Goal: Communication & Community: Answer question/provide support

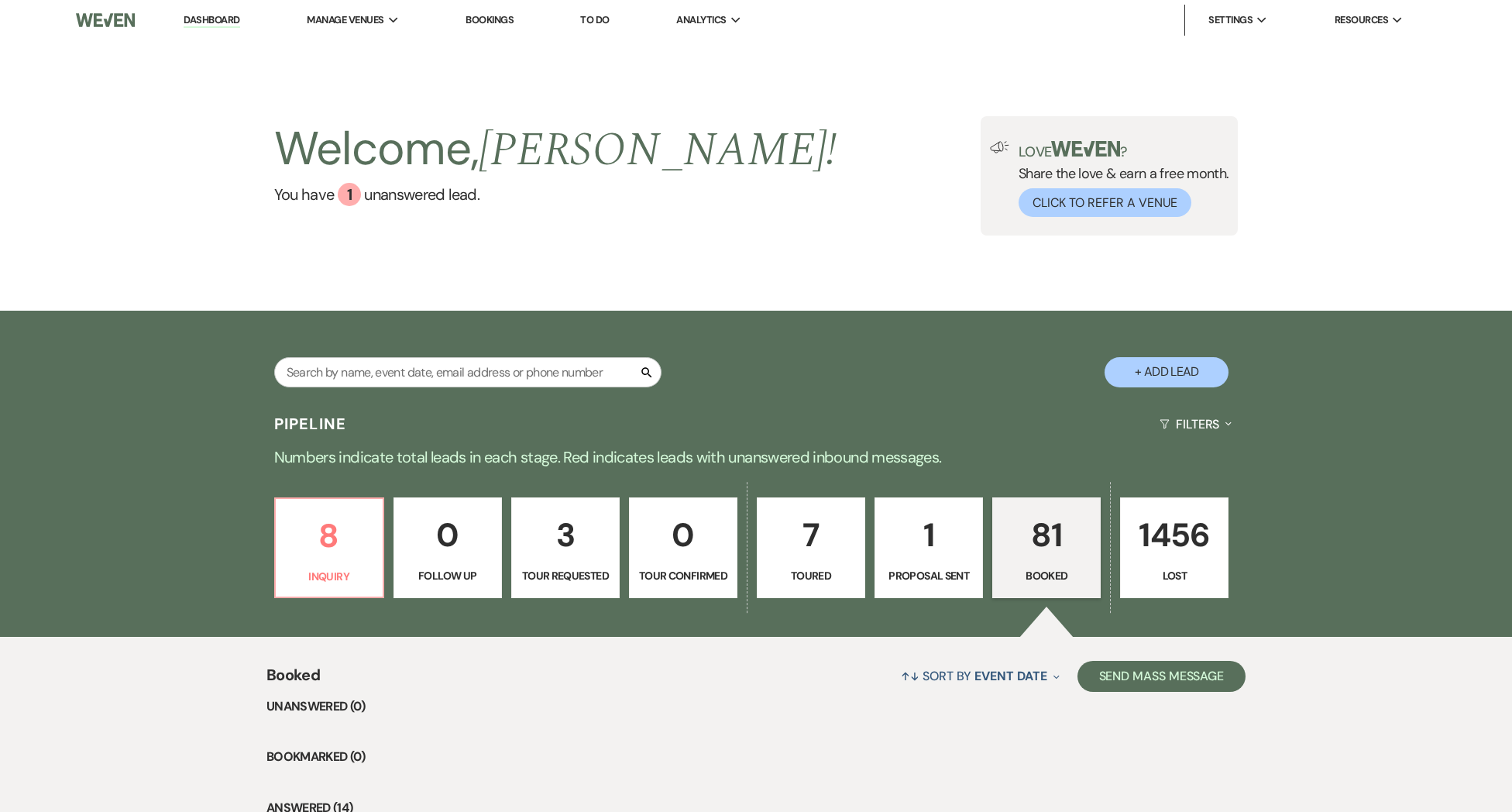
scroll to position [19, 0]
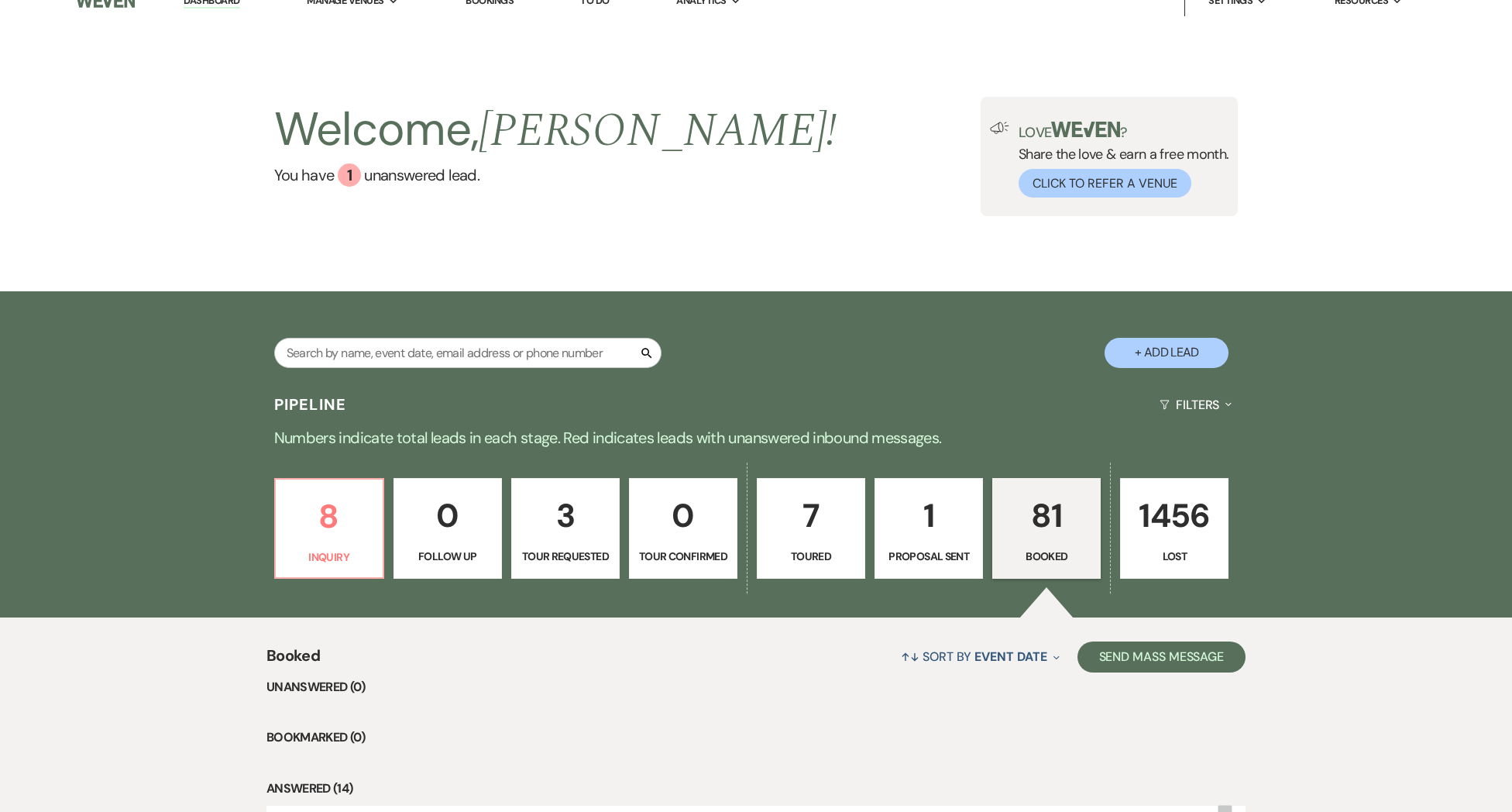
click at [355, 543] on link "8 Inquiry" at bounding box center [329, 528] width 110 height 101
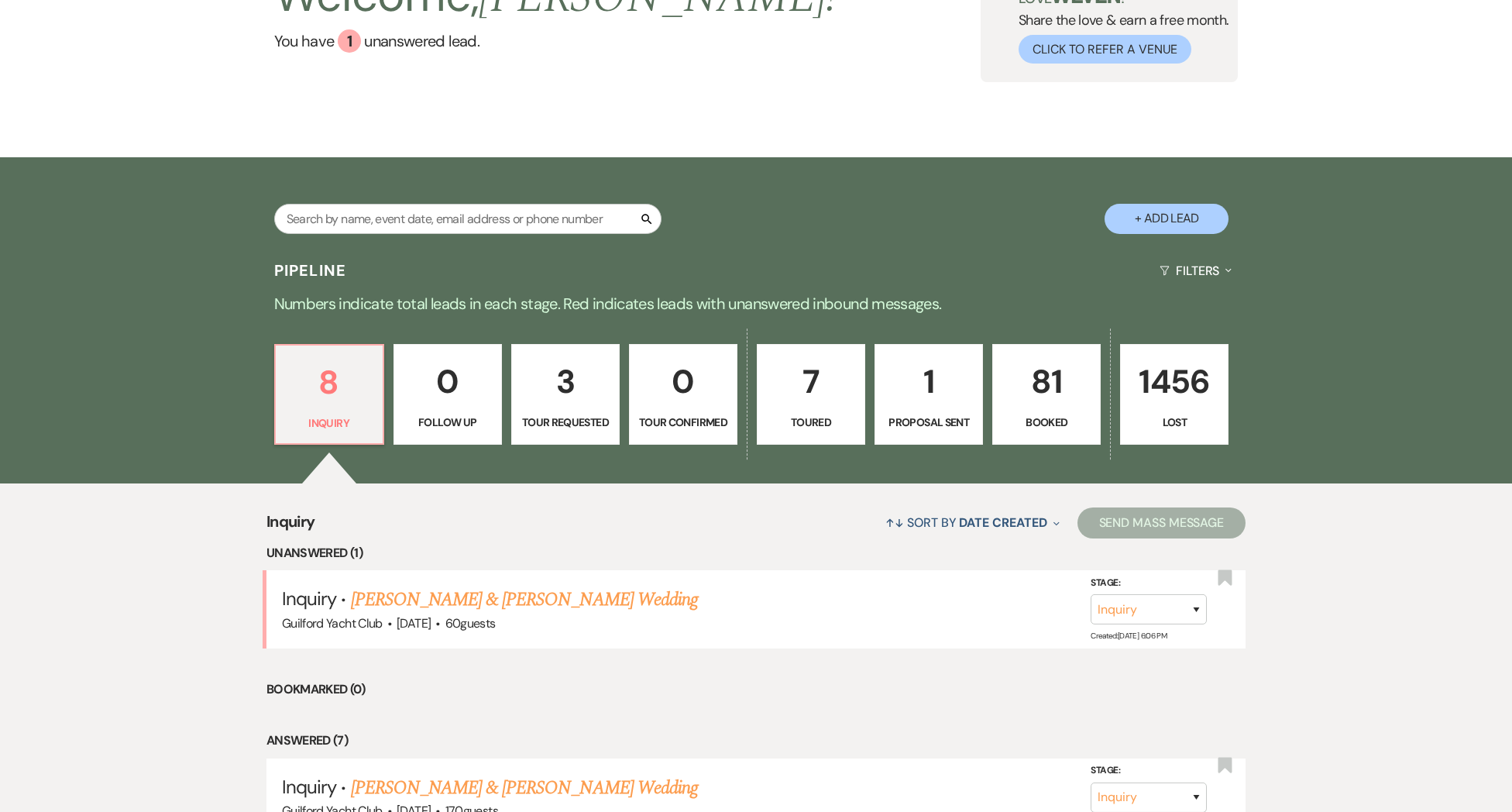
scroll to position [360, 0]
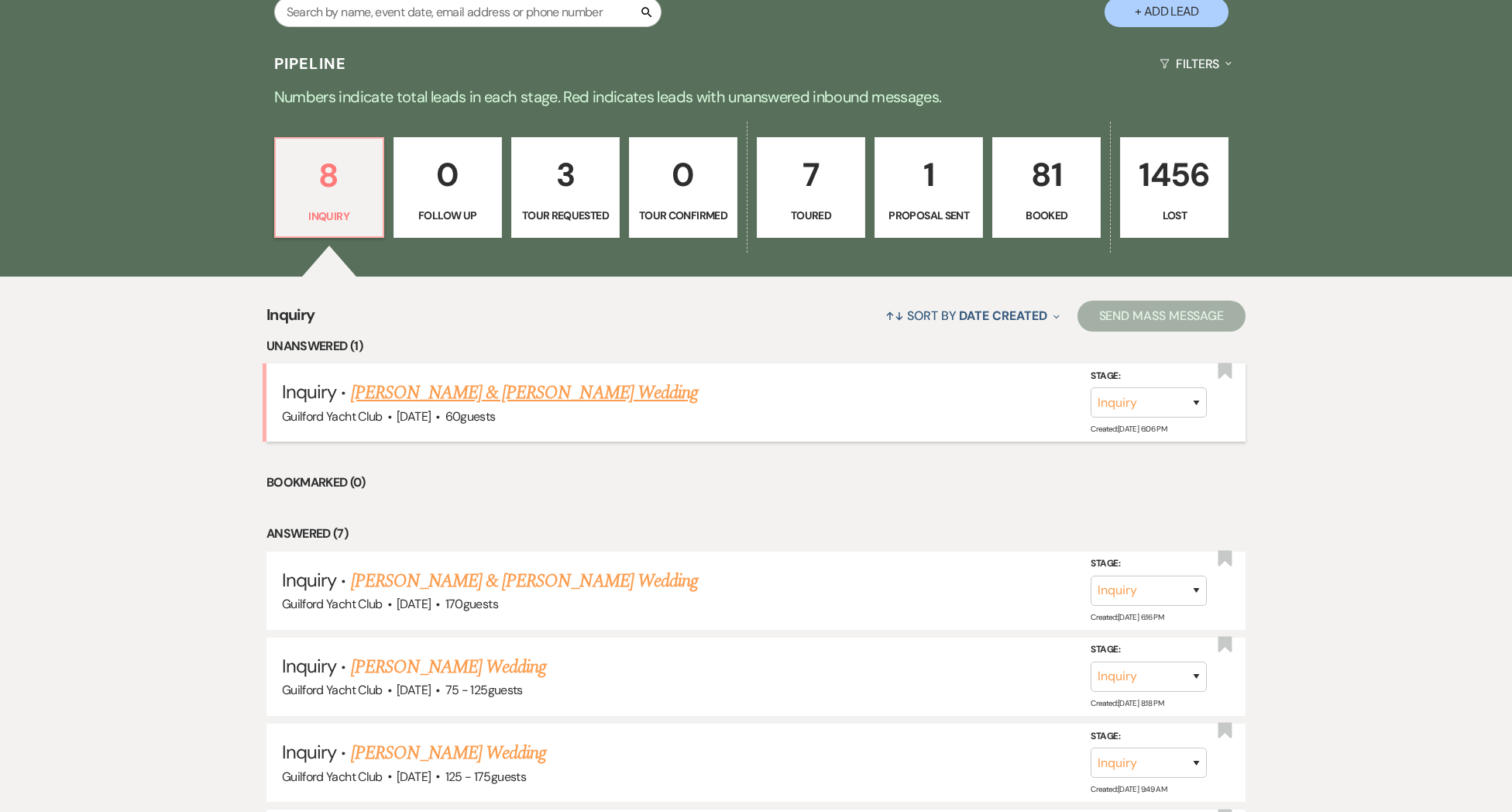
click at [507, 406] on link "[PERSON_NAME] & [PERSON_NAME] Wedding" at bounding box center [525, 392] width 347 height 28
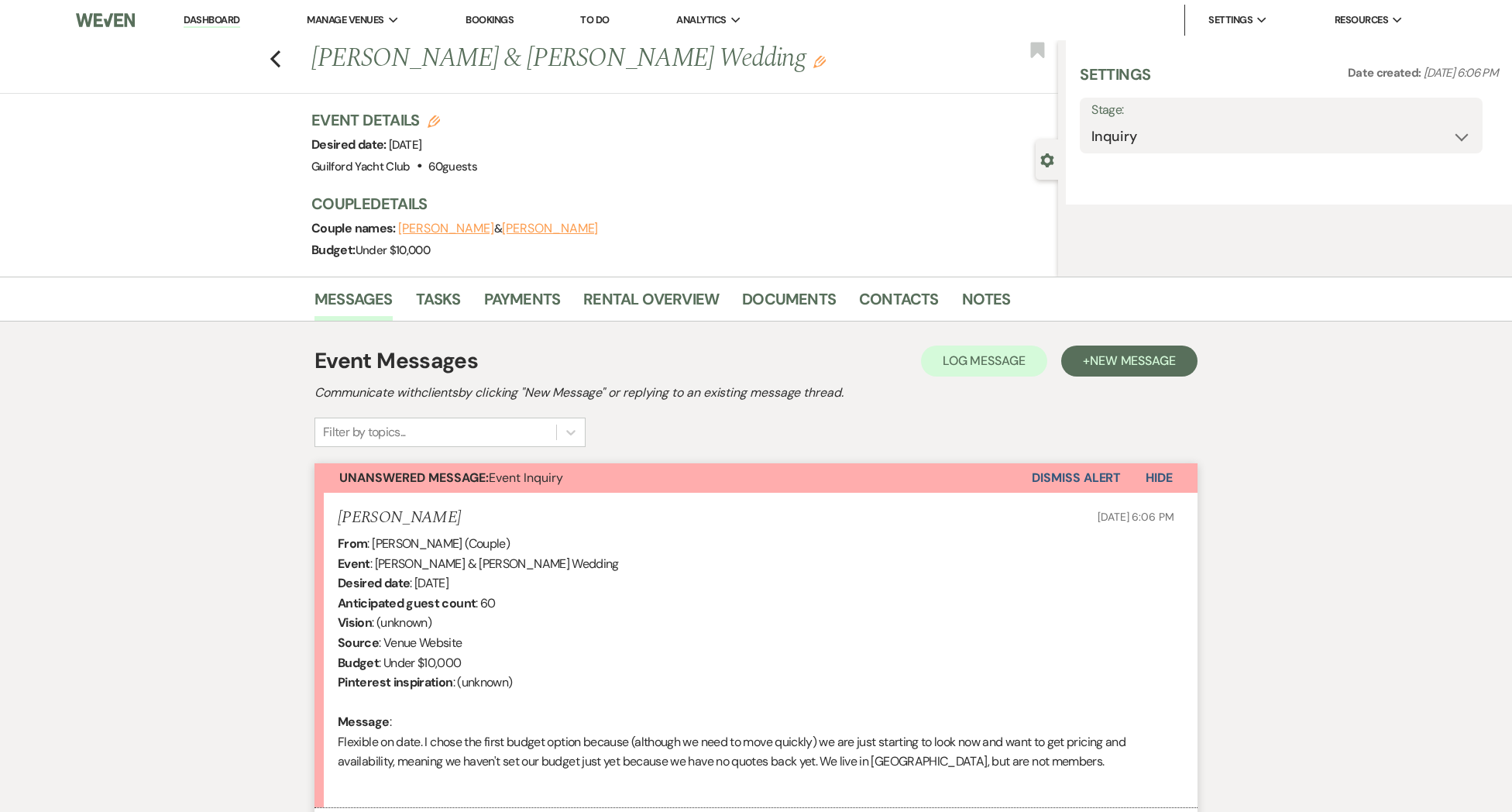
select select "5"
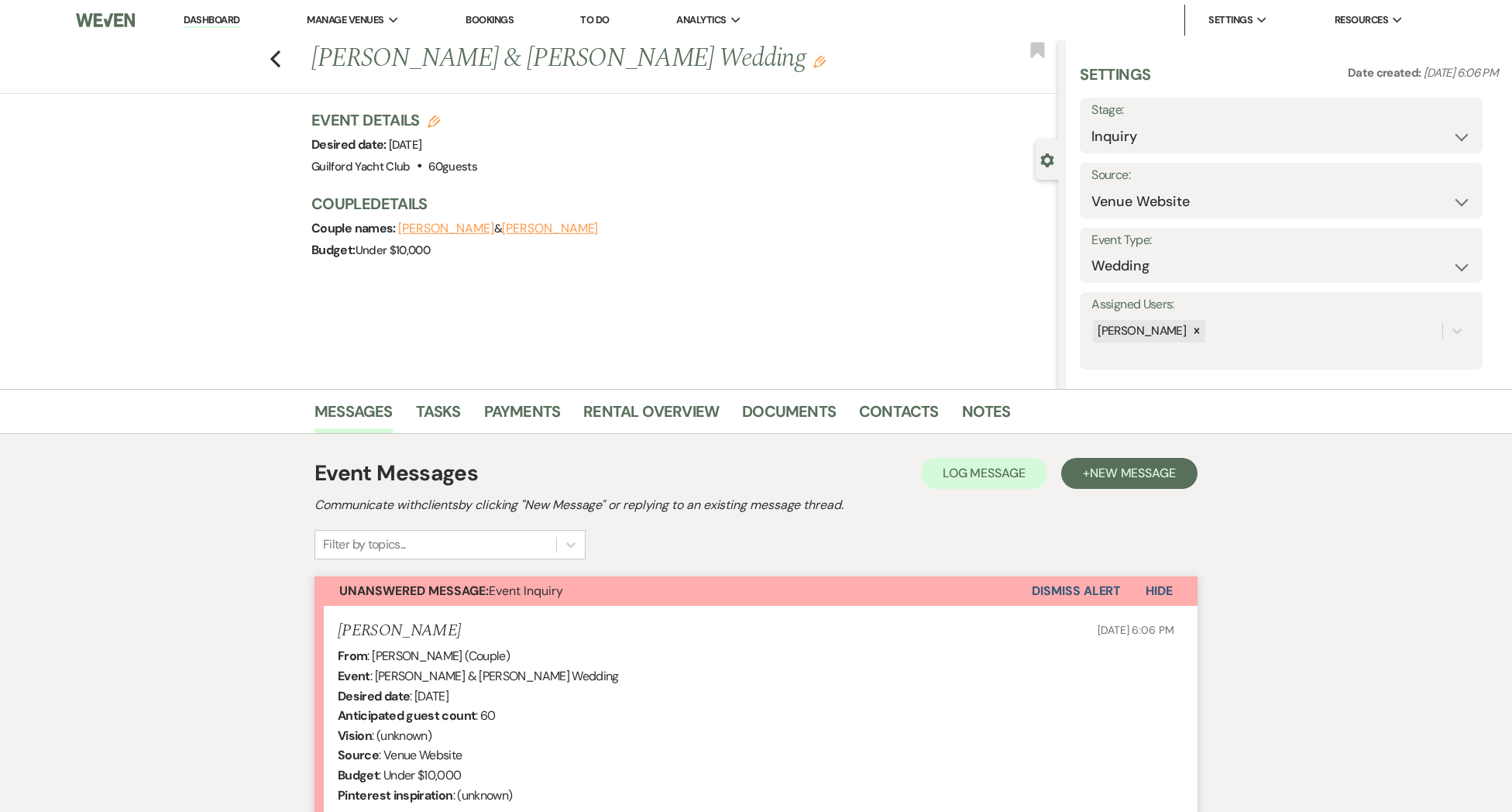
scroll to position [275, 0]
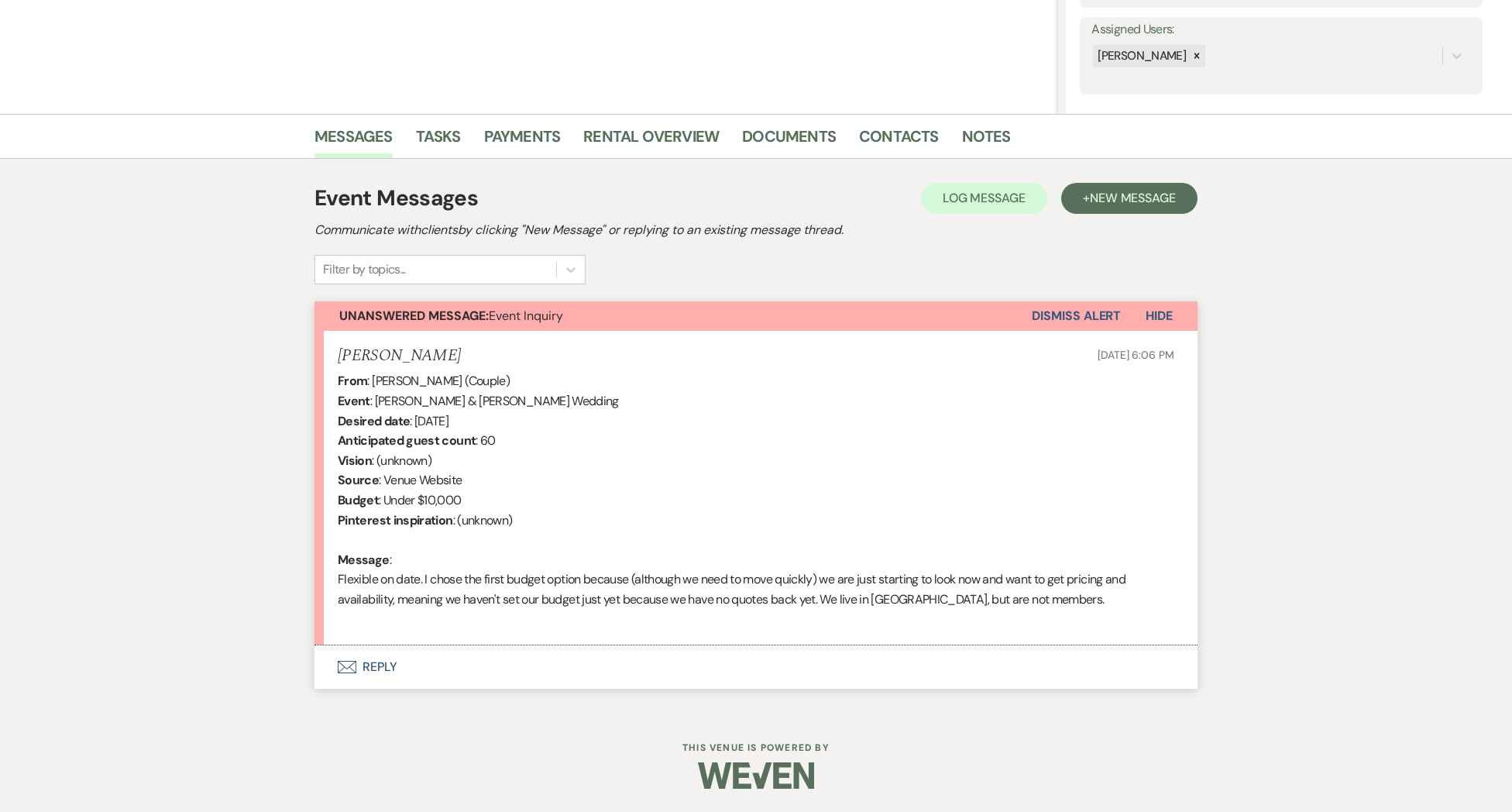
click at [376, 667] on button "Envelope Reply" at bounding box center [756, 668] width 883 height 44
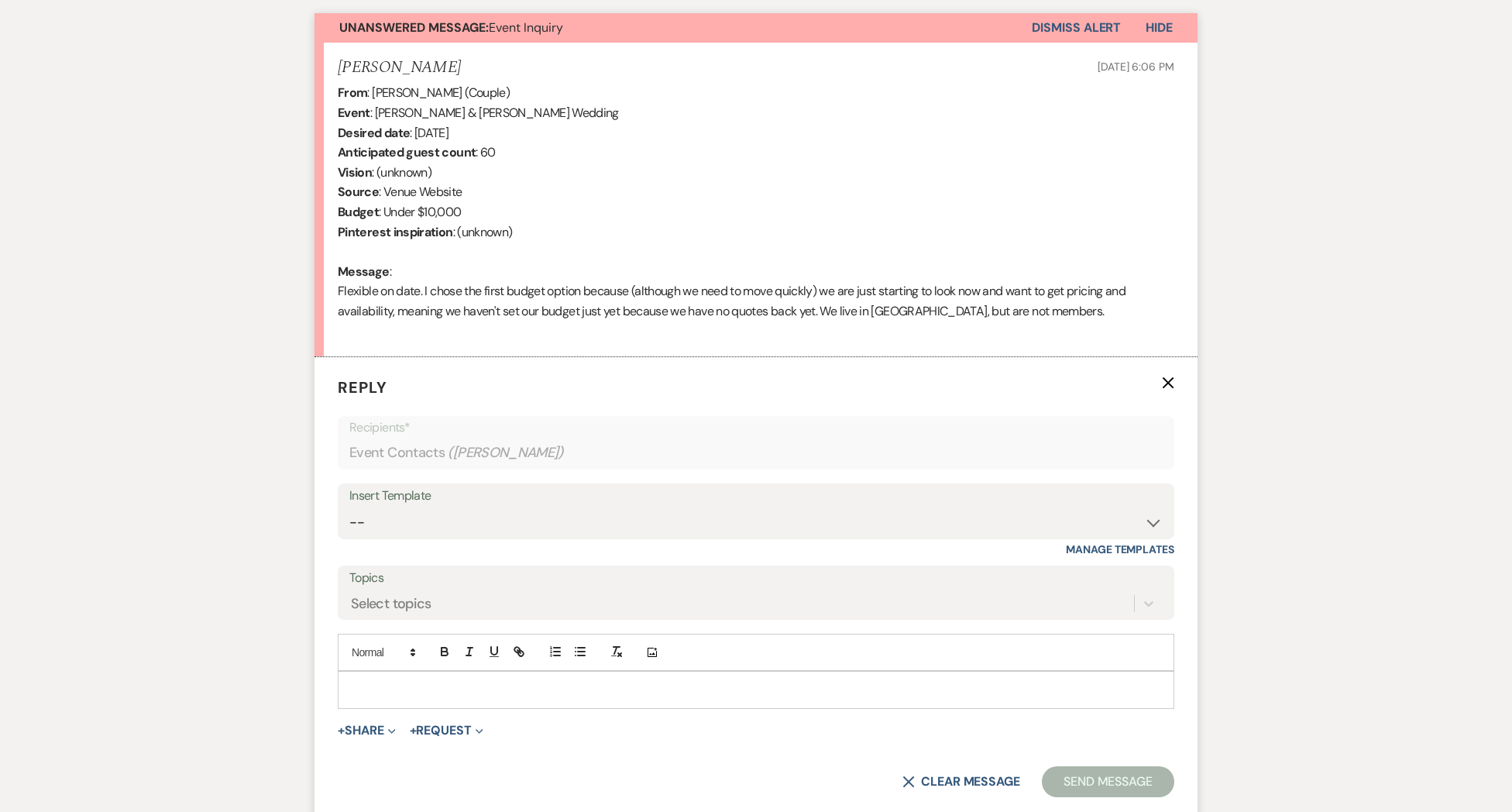
scroll to position [570, 0]
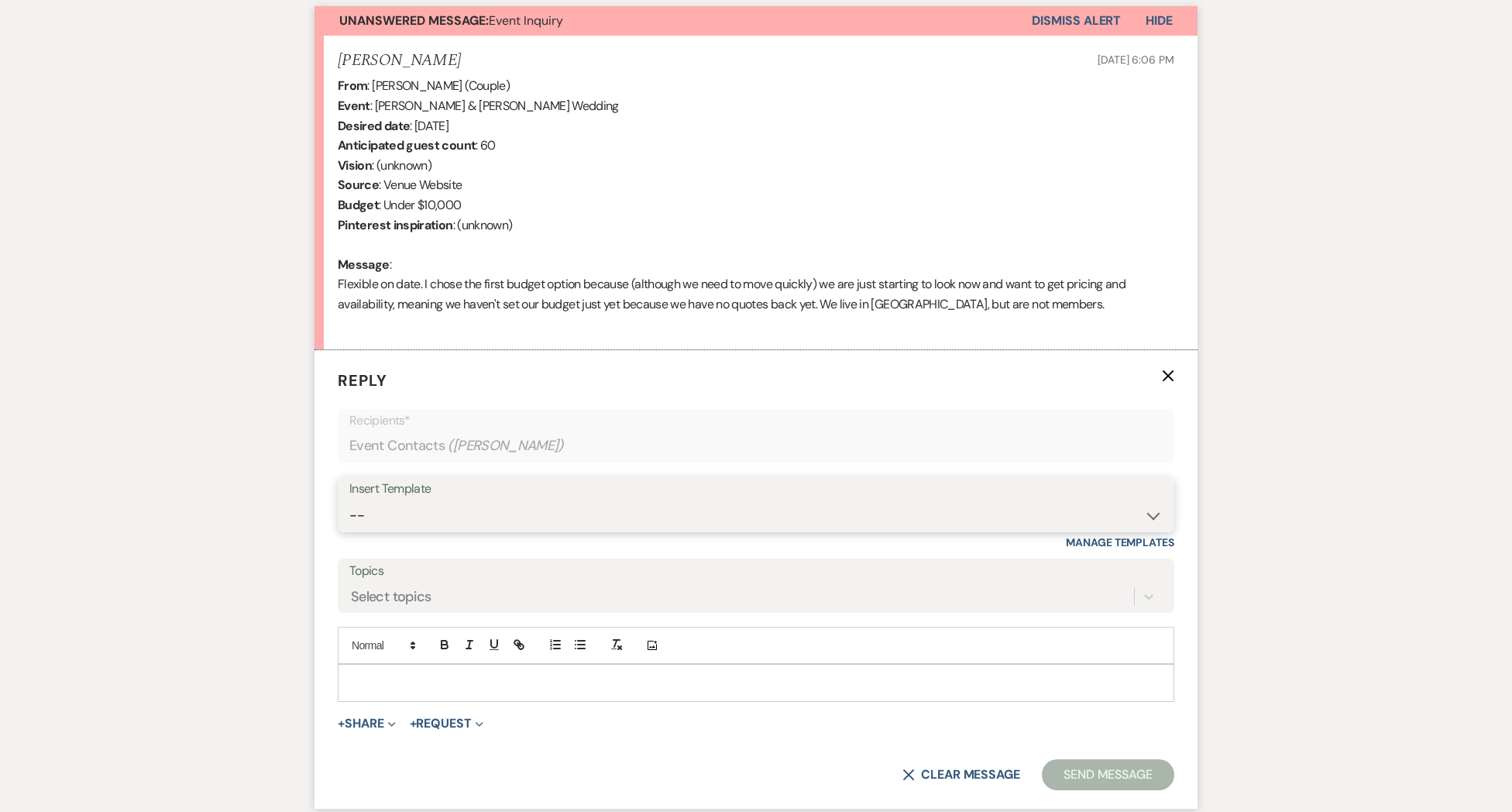
click at [378, 516] on select "-- Weven Planning Portal Introduction (Booked Events) Initial Inquiry Response …" at bounding box center [756, 516] width 813 height 30
select select "2020"
click at [349, 500] on select "-- Weven Planning Portal Introduction (Booked Events) Initial Inquiry Response …" at bounding box center [756, 516] width 813 height 30
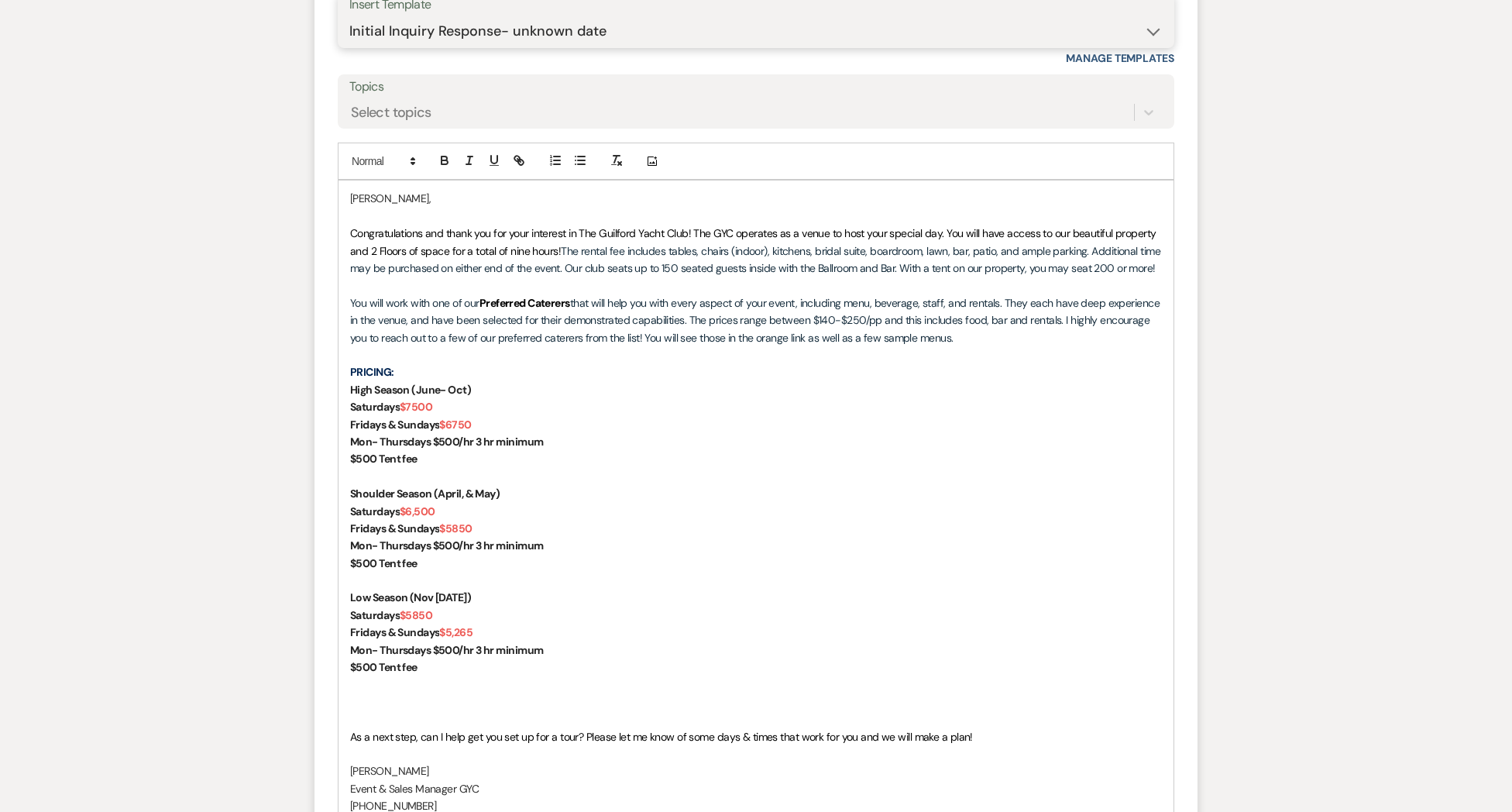
scroll to position [1055, 0]
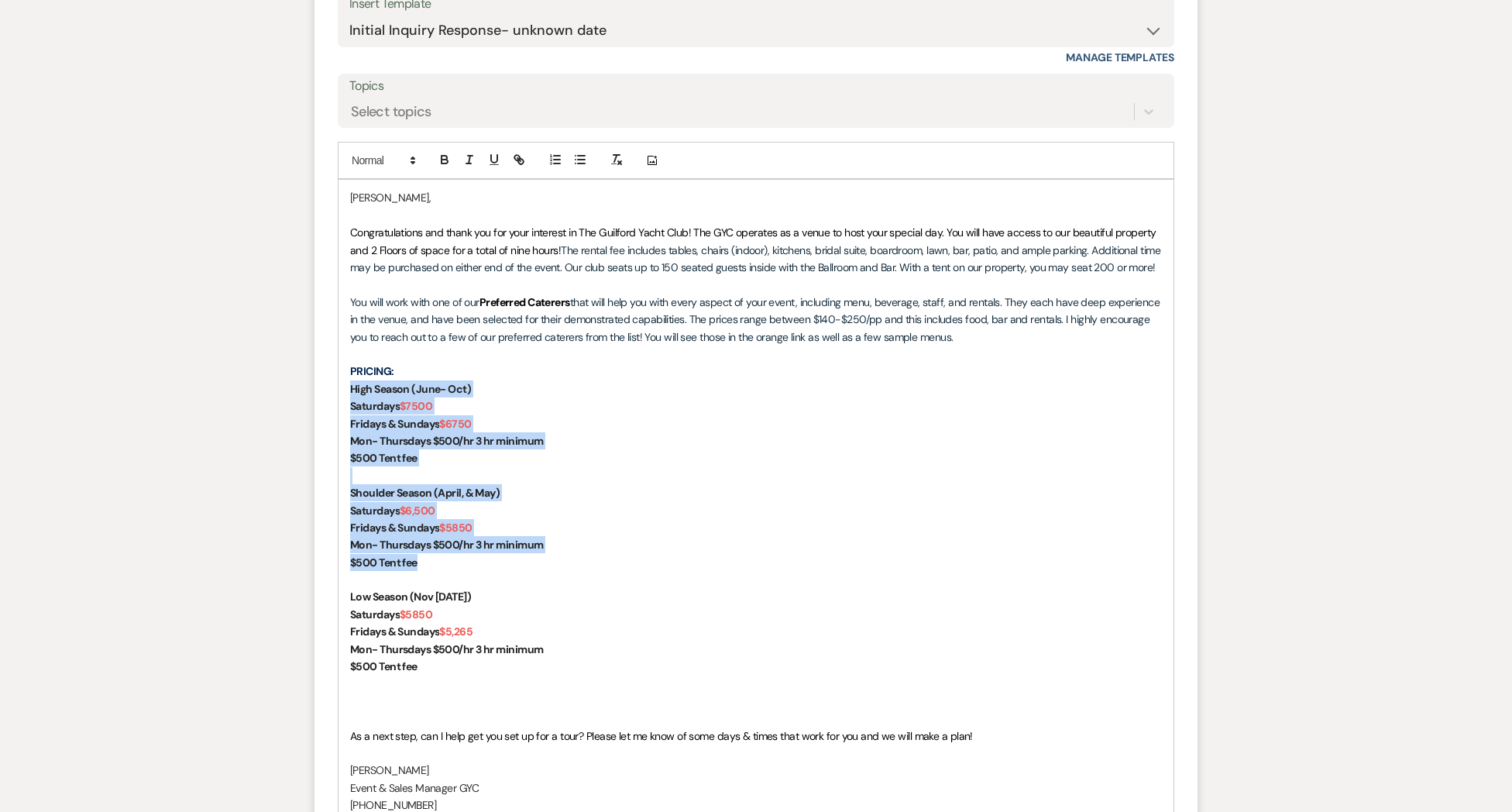
drag, startPoint x: 402, startPoint y: 560, endPoint x: 343, endPoint y: 387, distance: 182.8
click at [343, 387] on div "[PERSON_NAME], Congratulations and thank you for your interest in The Guilford …" at bounding box center [756, 500] width 835 height 643
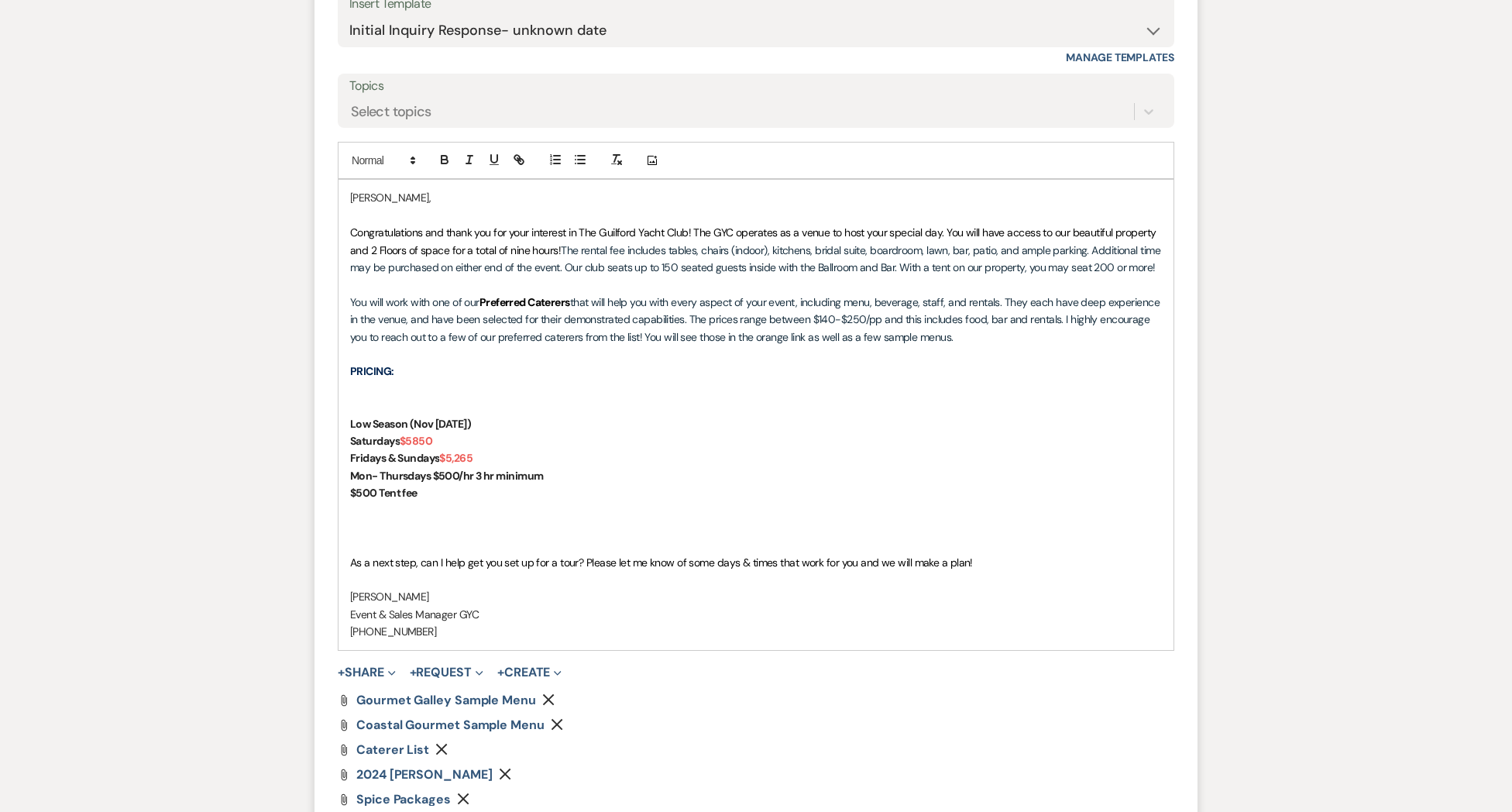
click at [349, 421] on div "[PERSON_NAME], Congratulations and thank you for your interest in The Guilford …" at bounding box center [756, 414] width 835 height 469
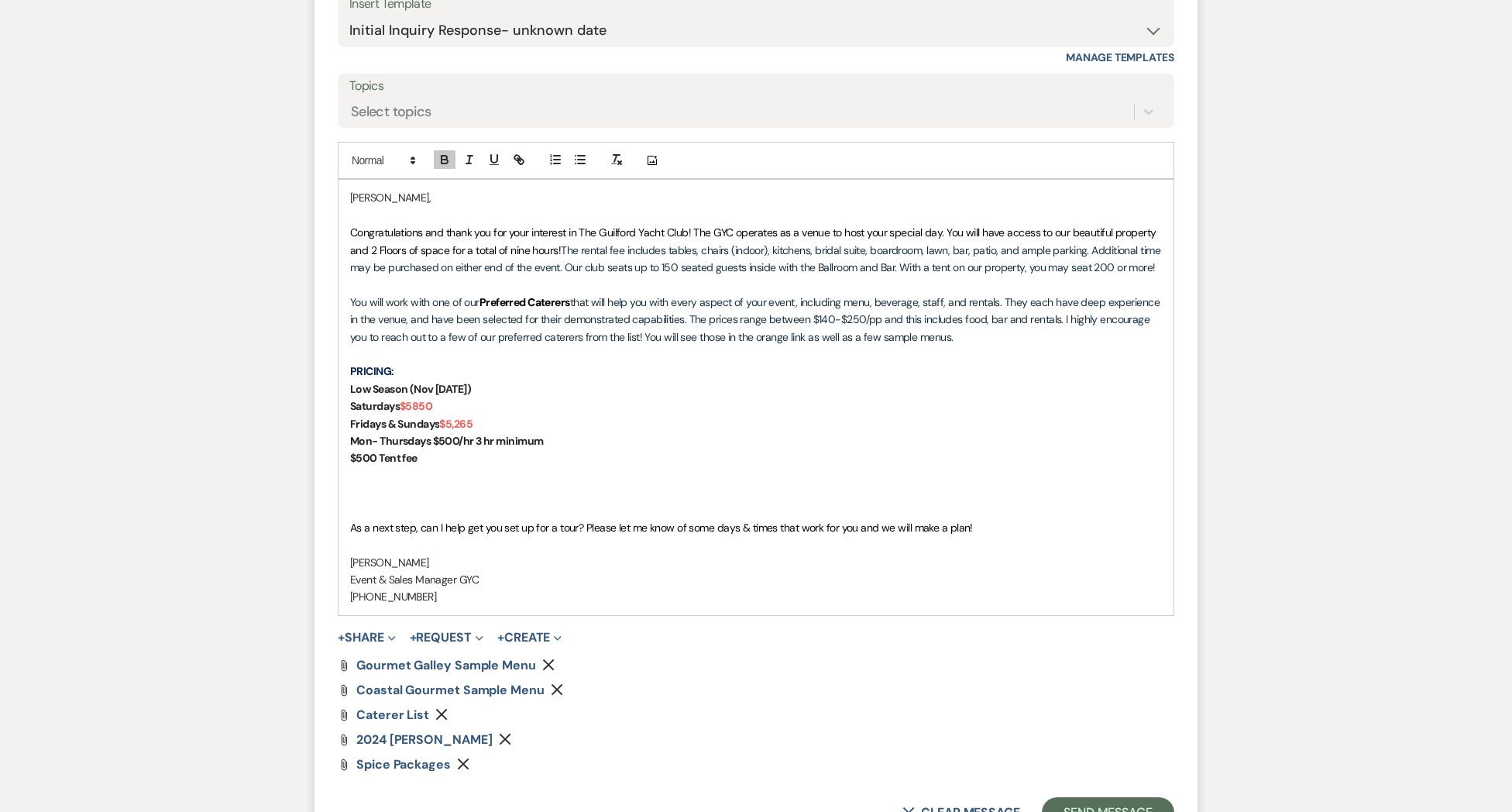
click at [511, 739] on use "button" at bounding box center [504, 740] width 11 height 11
click at [370, 637] on button "+ Share Expand" at bounding box center [366, 637] width 58 height 12
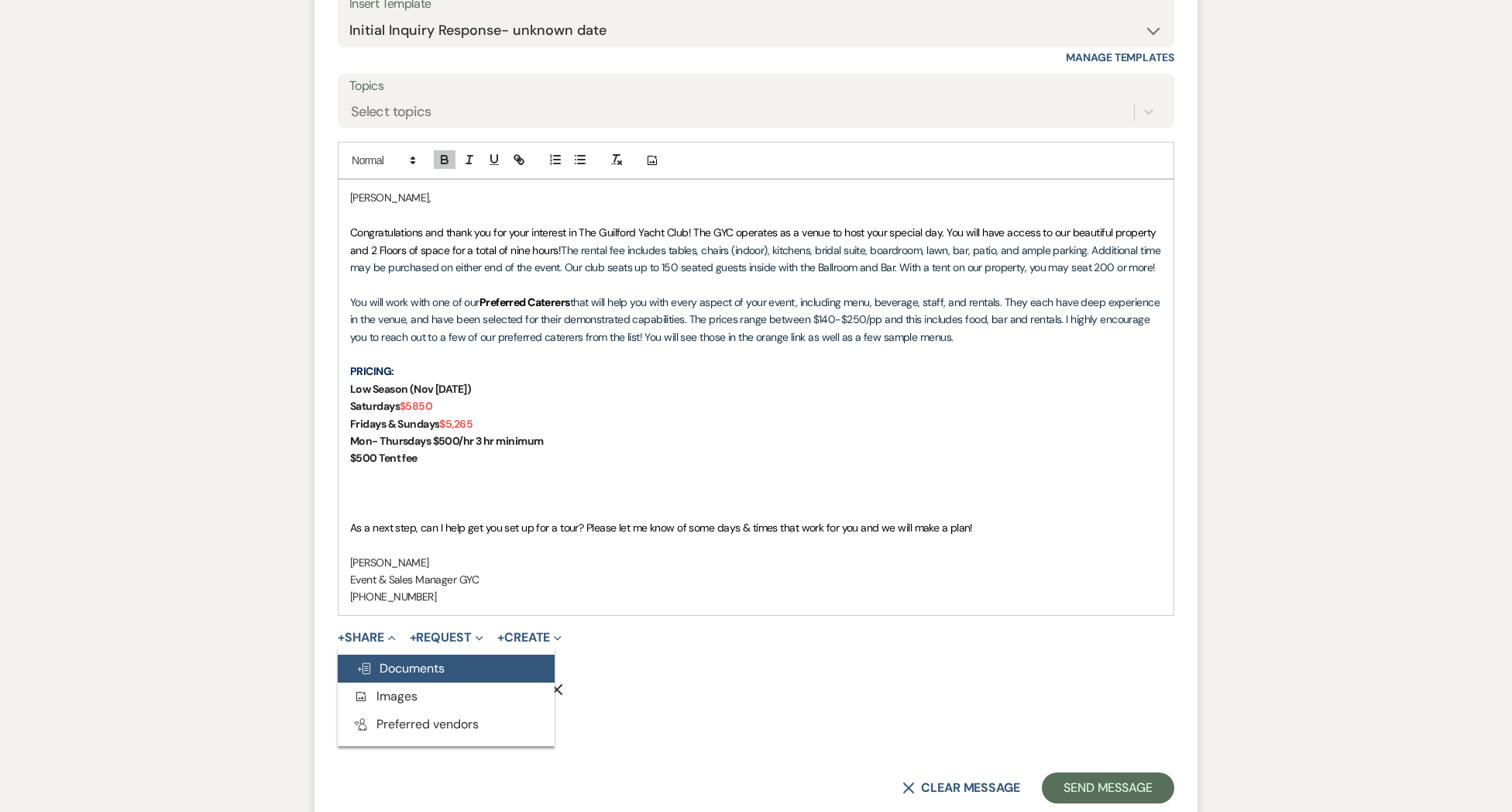
click at [411, 675] on span "Doc Upload Documents" at bounding box center [400, 668] width 88 height 16
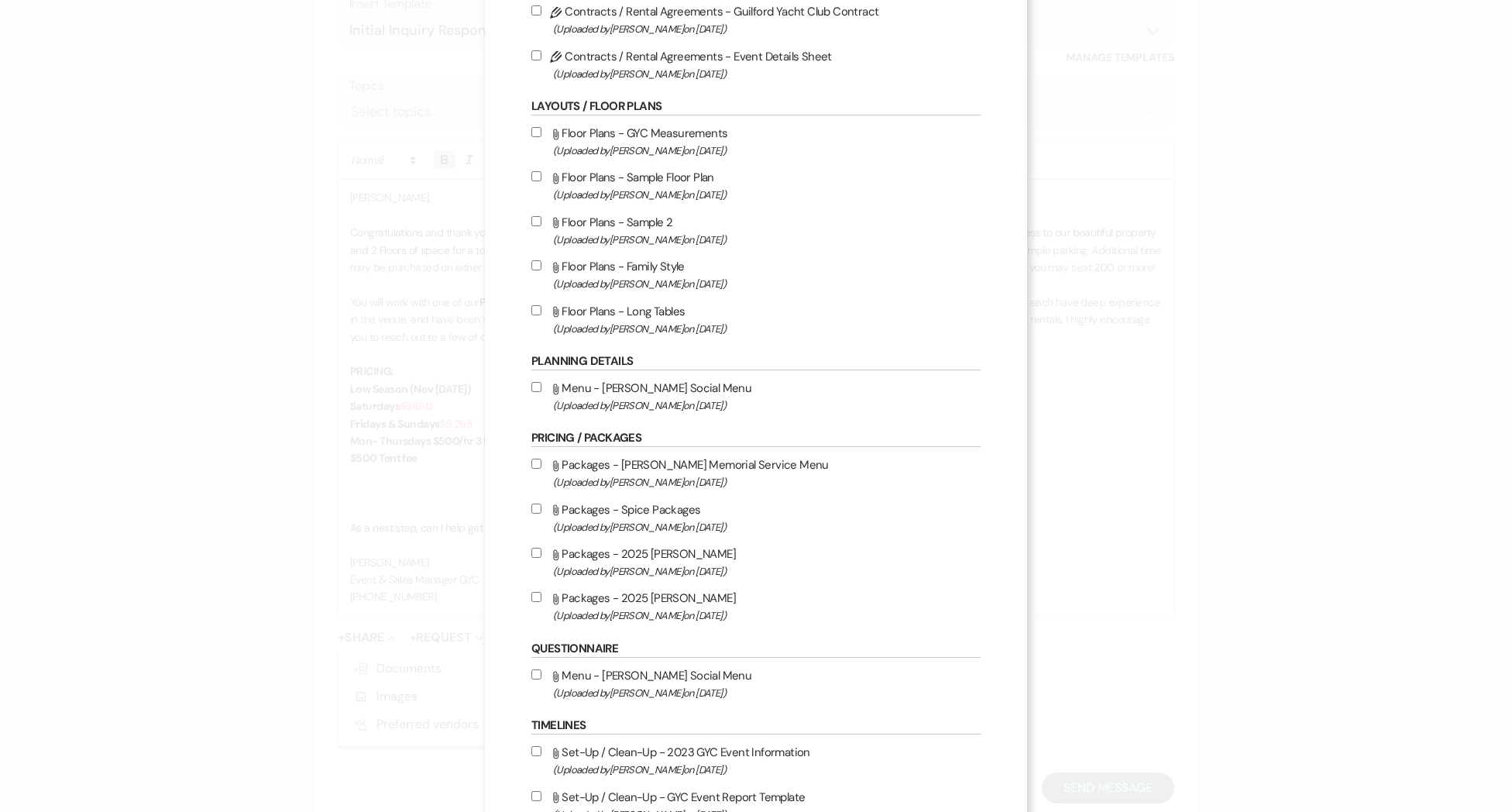
scroll to position [229, 0]
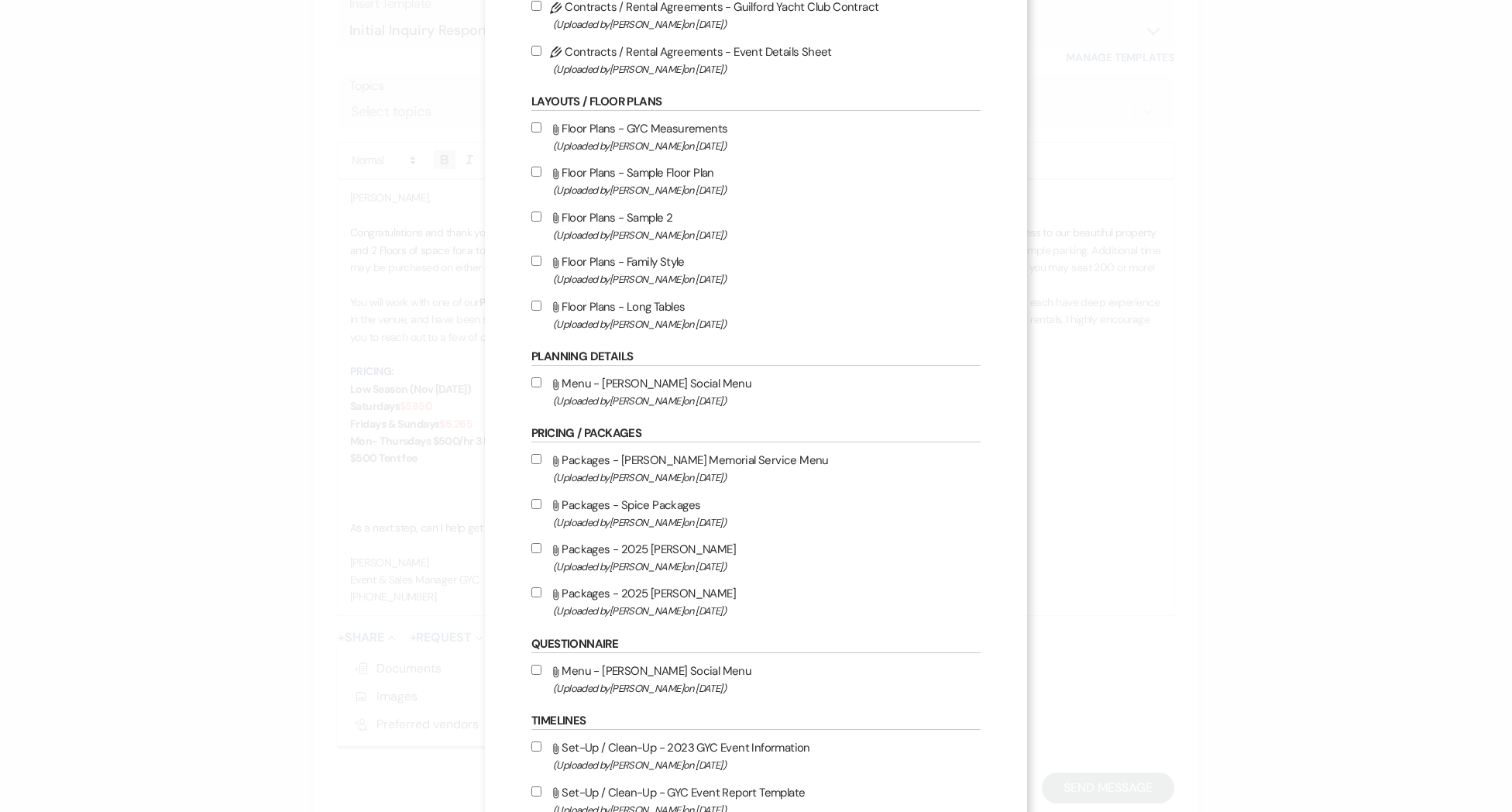
click at [537, 596] on input "Attach File Packages - 2025 [PERSON_NAME] (Uploaded by [PERSON_NAME] on [DATE] )" at bounding box center [536, 592] width 10 height 10
checkbox input "true"
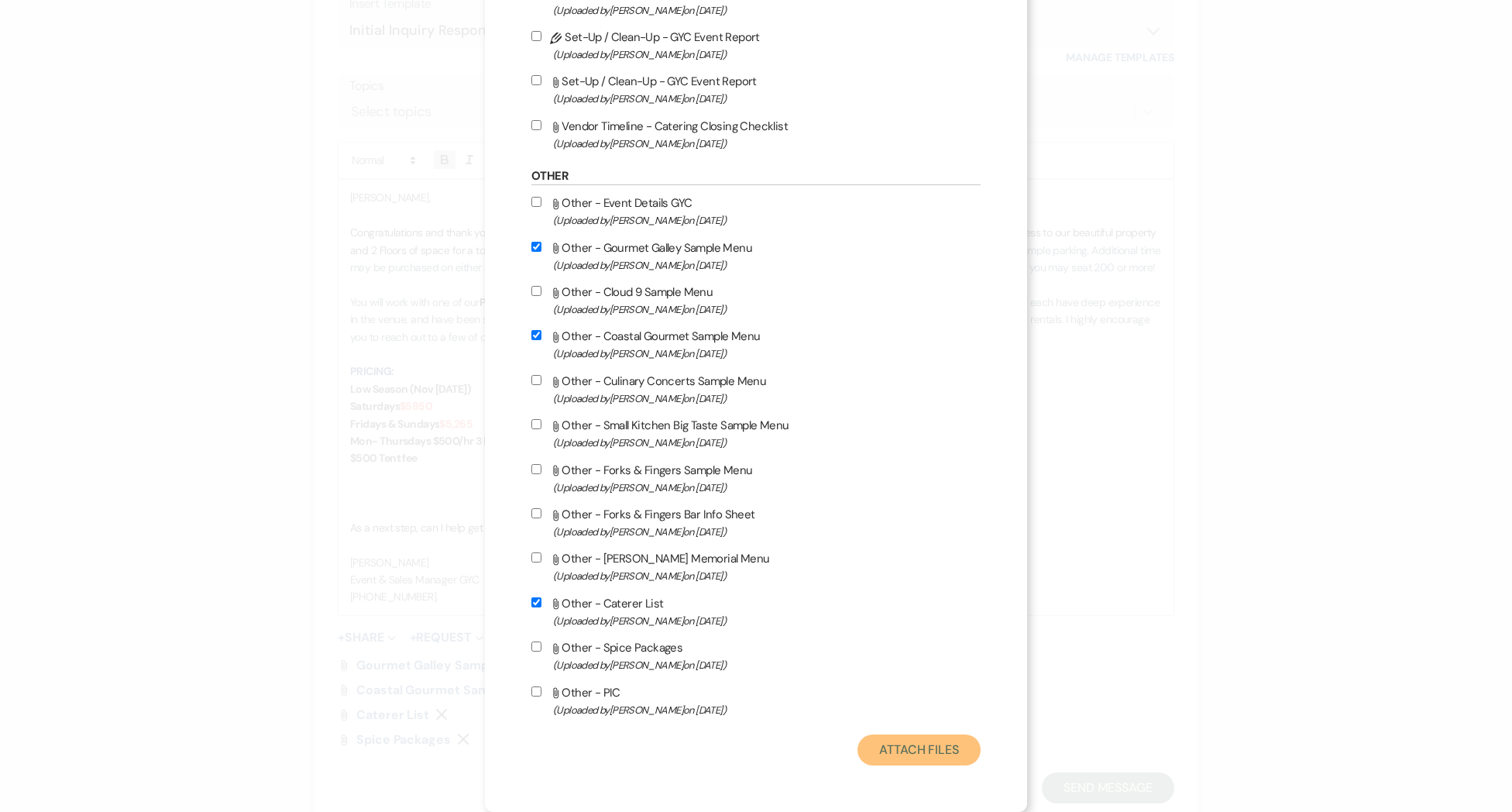
click at [944, 753] on button "Attach Files" at bounding box center [919, 749] width 123 height 31
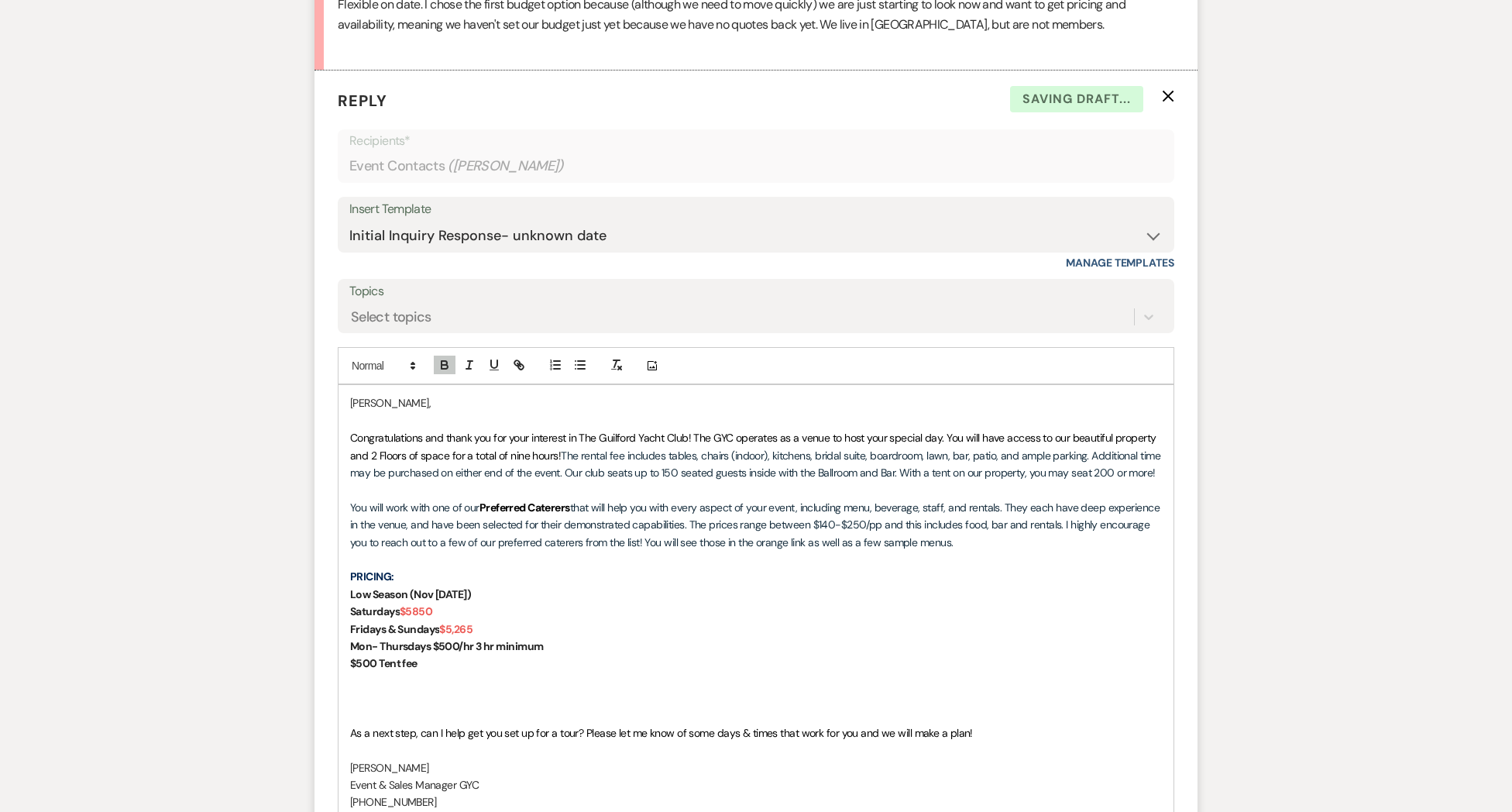
scroll to position [836, 0]
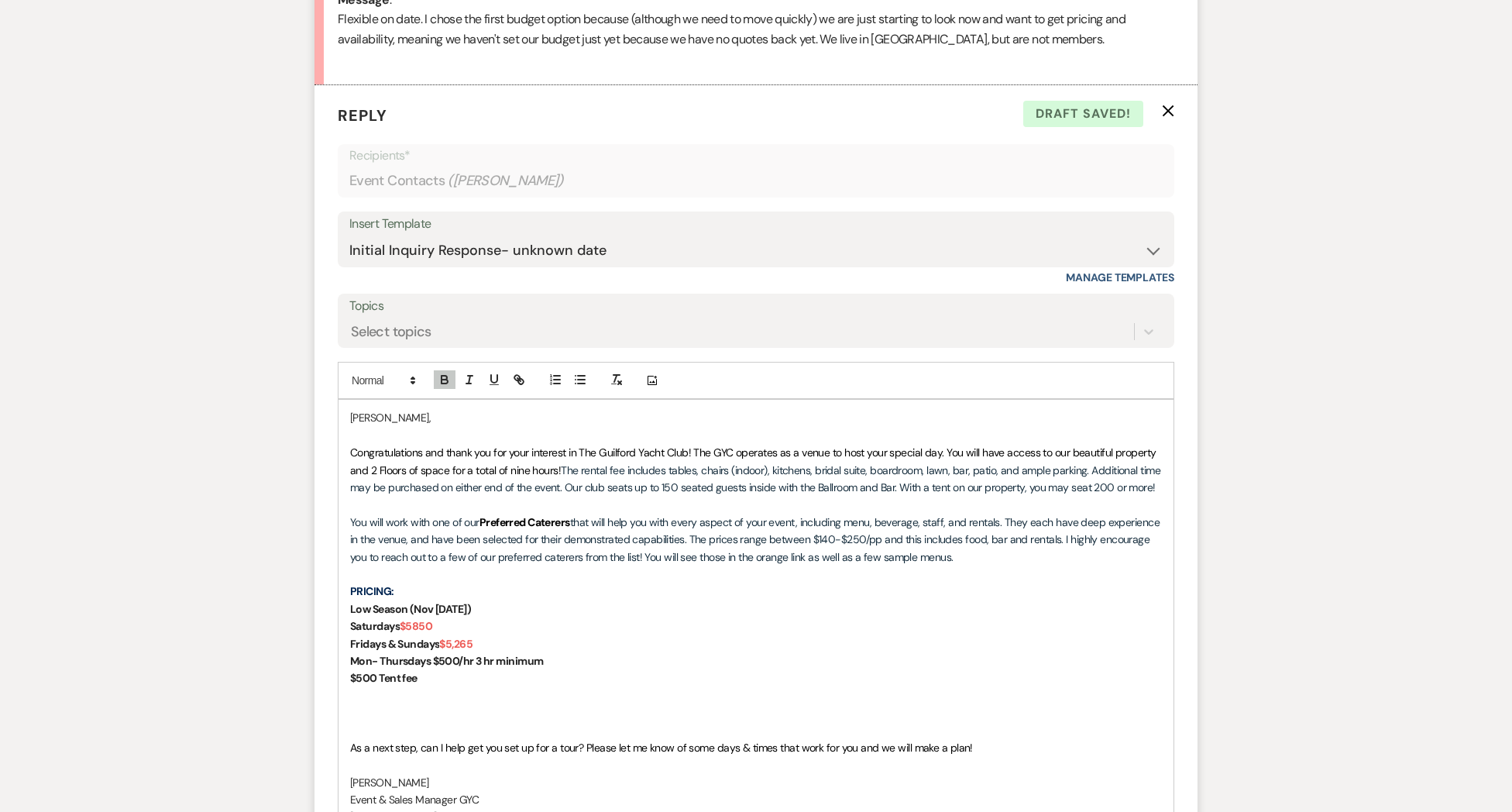
click at [692, 452] on span "Congratulations and thank you for your interest in The Guilford Yacht Club! The…" at bounding box center [755, 461] width 809 height 31
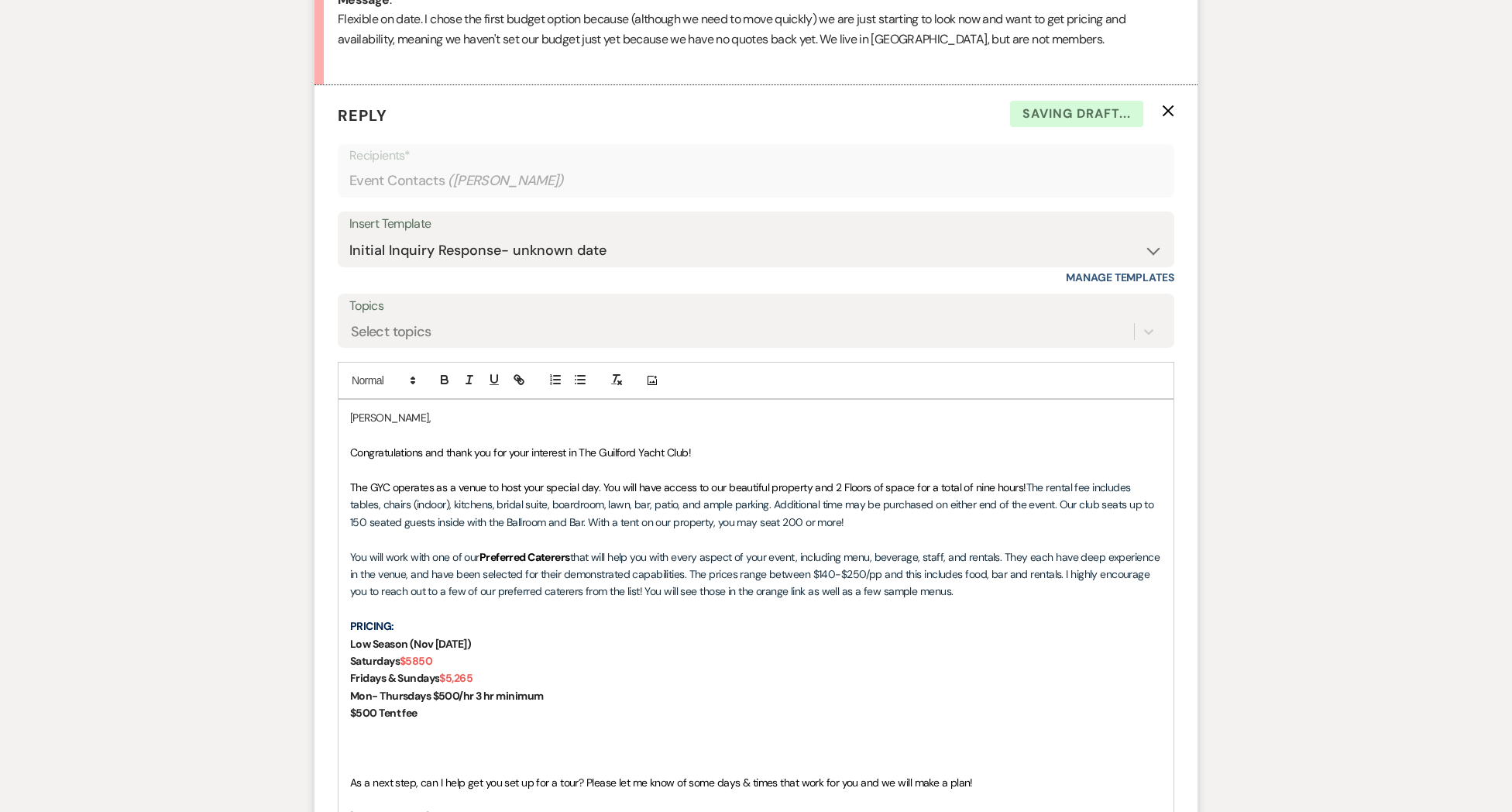
click at [749, 452] on p "Congratulations and thank you for your interest in The Guilford Yacht Club!" at bounding box center [756, 452] width 812 height 17
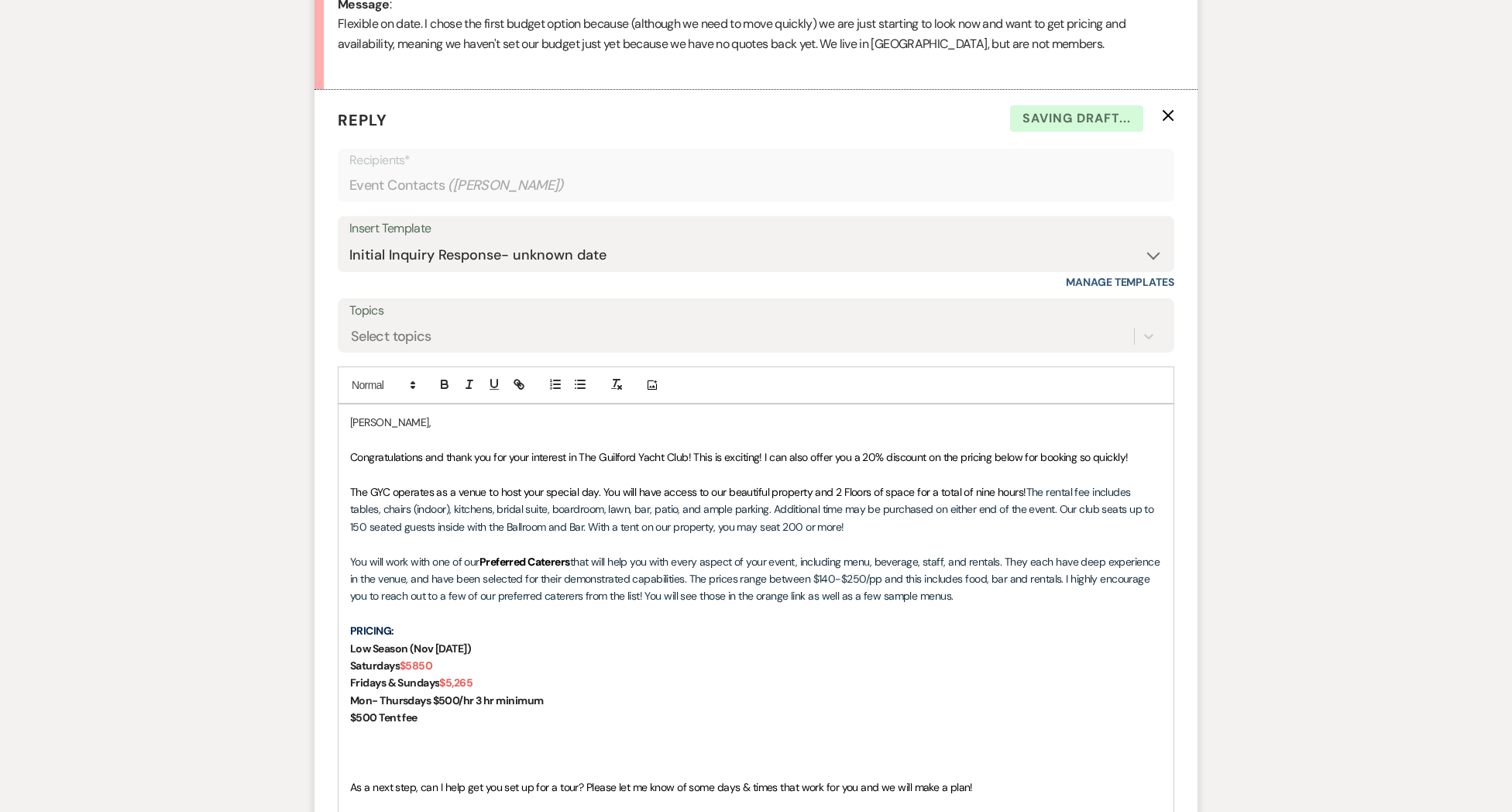
click at [476, 669] on p "Saturdays $5850" at bounding box center [756, 666] width 812 height 17
drag, startPoint x: 439, startPoint y: 664, endPoint x: 507, endPoint y: 665, distance: 68.0
click at [507, 665] on p "Saturdays $5850 + 20% off" at bounding box center [756, 667] width 812 height 17
click at [420, 633] on p "PRICING:" at bounding box center [756, 632] width 812 height 17
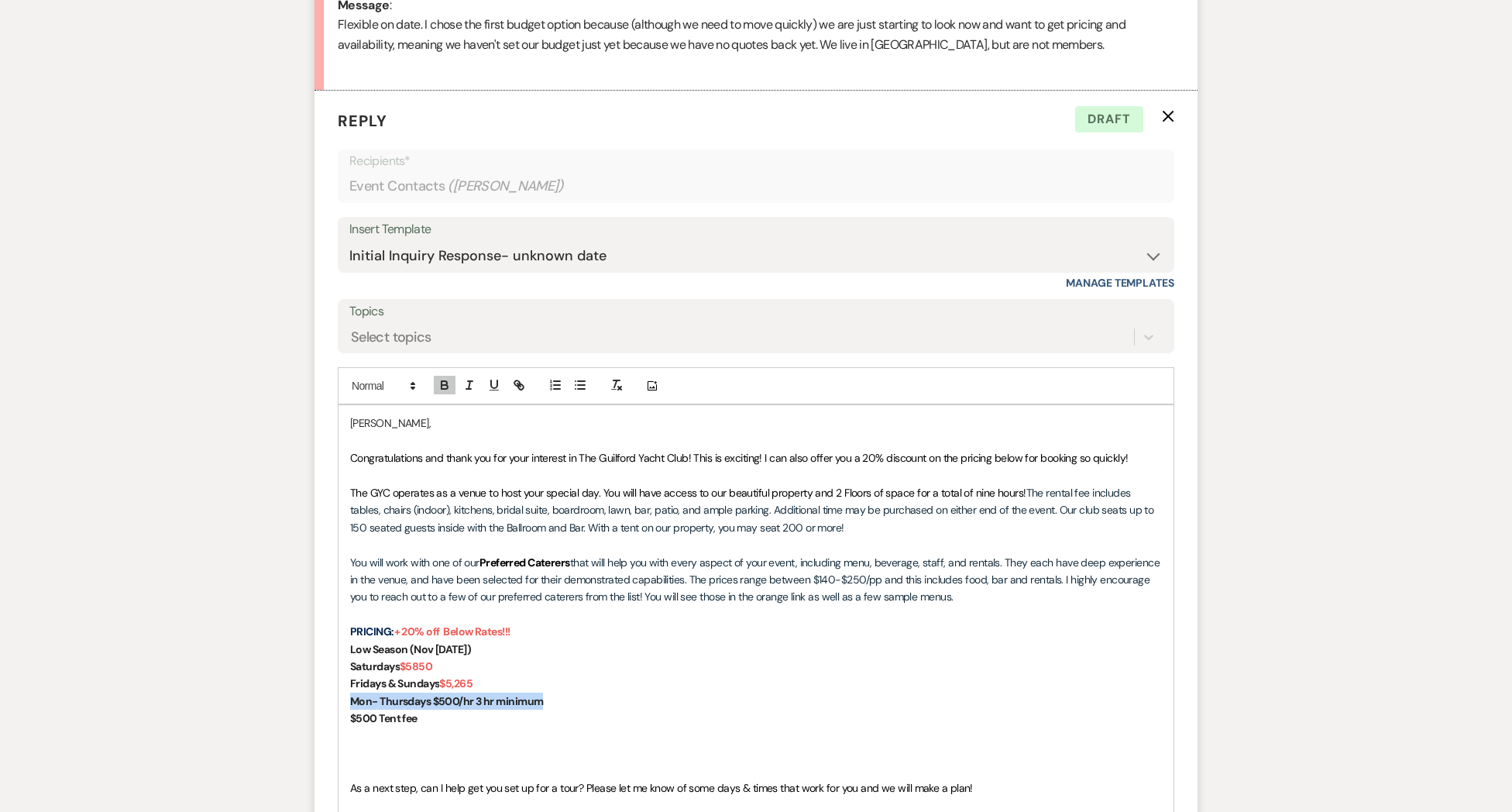
drag, startPoint x: 538, startPoint y: 697, endPoint x: 348, endPoint y: 694, distance: 190.0
click at [348, 694] on div "[PERSON_NAME], Congratulations and thank you for your interest in The Guilford …" at bounding box center [756, 640] width 835 height 469
drag, startPoint x: 434, startPoint y: 722, endPoint x: 360, endPoint y: 716, distance: 74.2
click at [360, 716] on p "$500 Tent fee" at bounding box center [756, 718] width 812 height 17
click at [388, 756] on p at bounding box center [756, 753] width 812 height 17
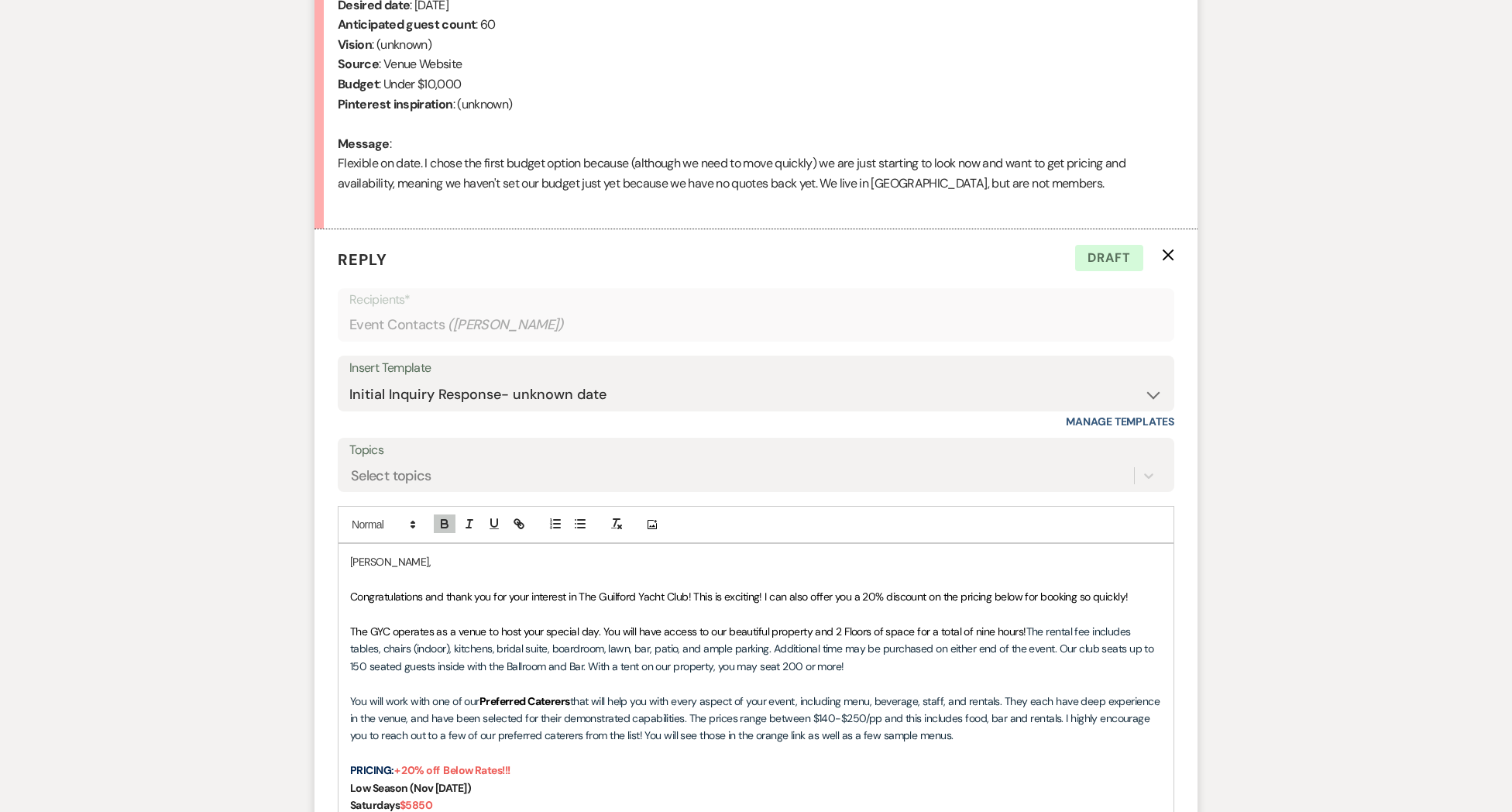
scroll to position [1072, 0]
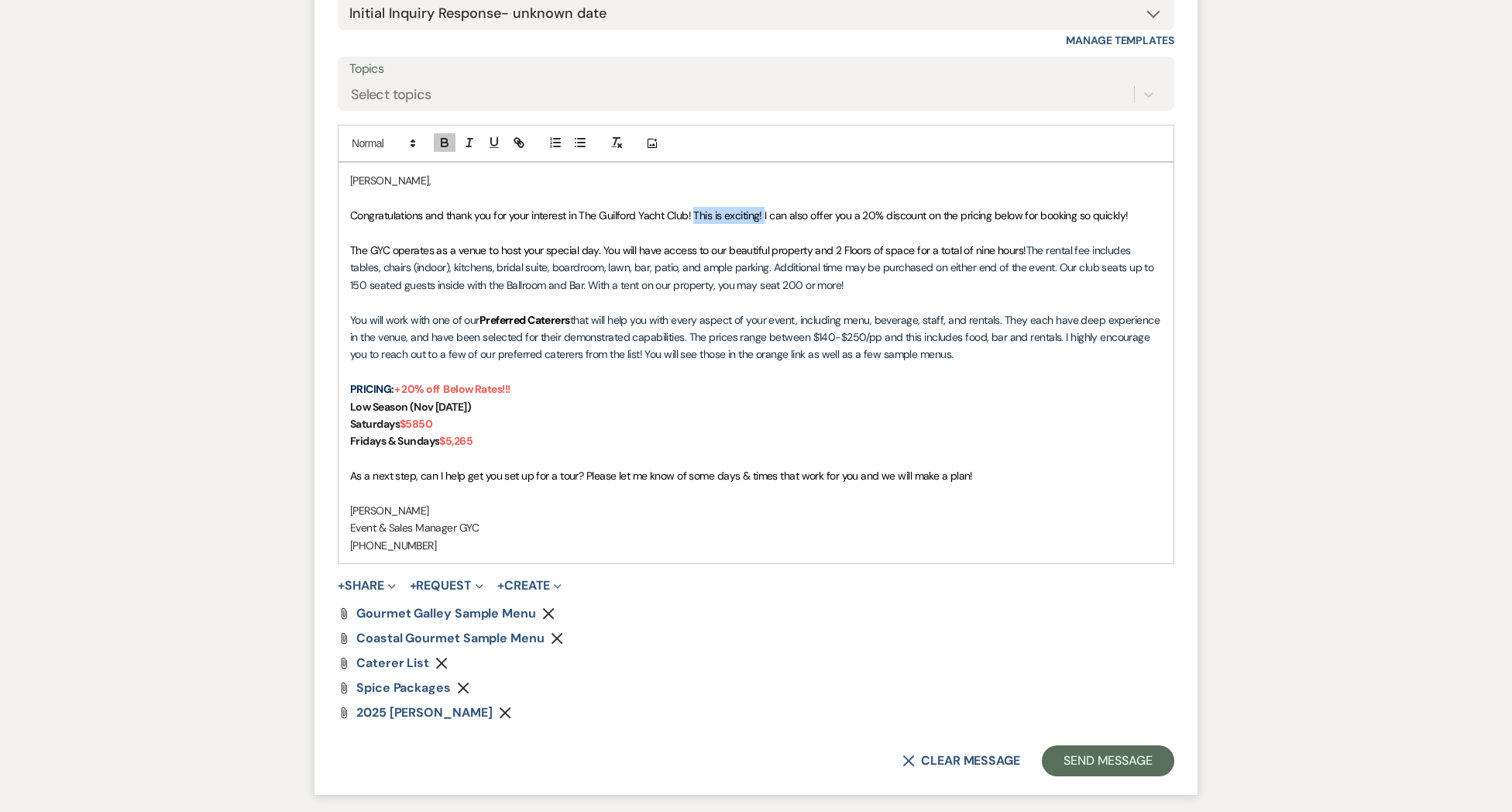
drag, startPoint x: 763, startPoint y: 217, endPoint x: 736, endPoint y: 227, distance: 28.8
click at [692, 221] on p "Congratulations and thank you for your interest in The Guilford Yacht Club! Thi…" at bounding box center [756, 216] width 812 height 17
click at [737, 217] on span "Congratulations and thank you for your interest in The Guilford Yacht Club! I c…" at bounding box center [703, 215] width 707 height 14
click at [1069, 215] on p "Congratulations and thank you for your interest in The Guilford Yacht Club! I c…" at bounding box center [756, 216] width 812 height 17
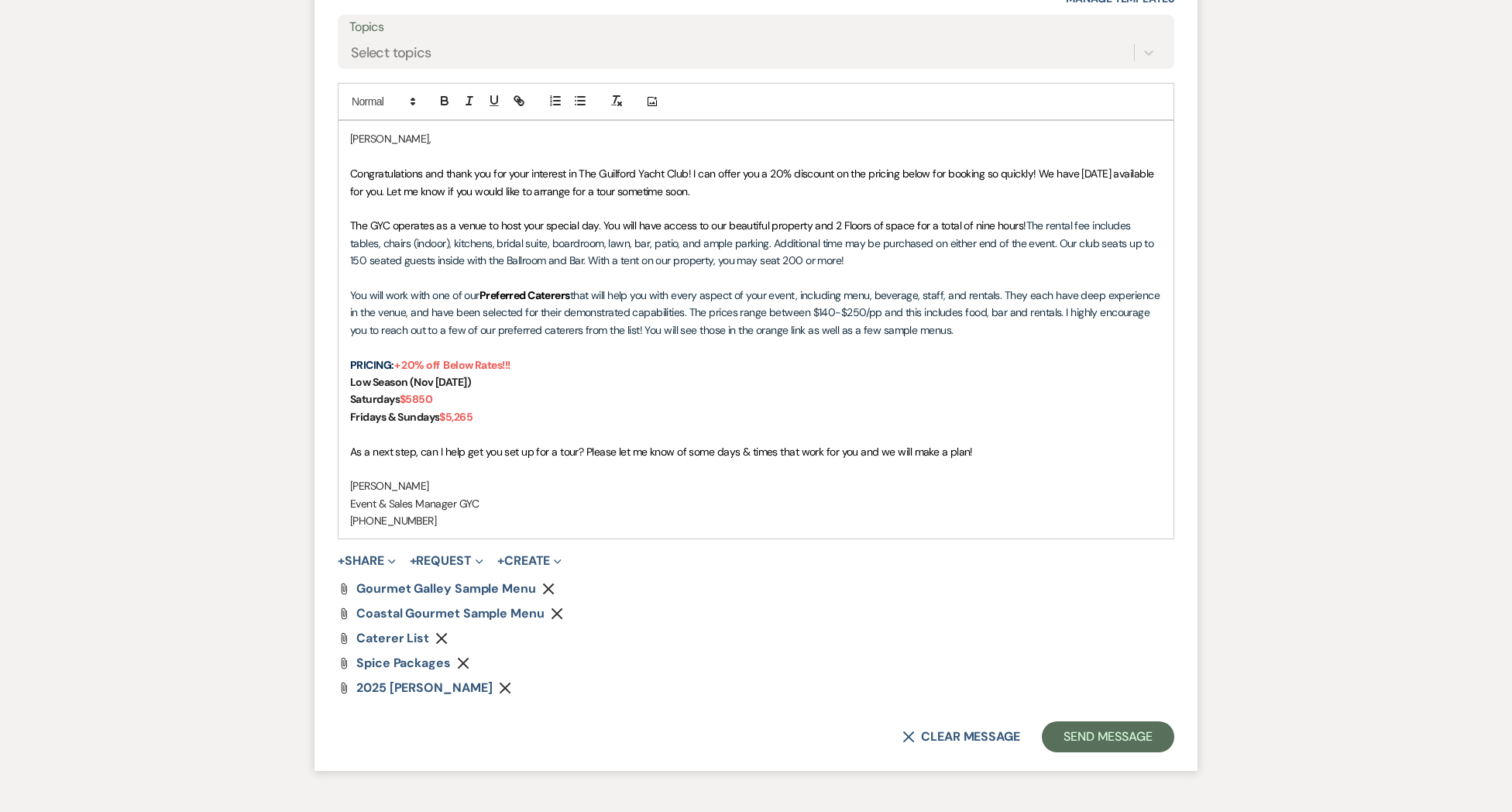
scroll to position [1113, 0]
drag, startPoint x: 825, startPoint y: 175, endPoint x: 810, endPoint y: 175, distance: 15.0
click at [771, 178] on span "Congratulations and thank you for your interest in The Guilford Yacht Club! I c…" at bounding box center [753, 183] width 806 height 31
click at [796, 179] on span "Congratulations and thank you for your interest in The Guilford Yacht Club! I c…" at bounding box center [753, 183] width 806 height 31
drag, startPoint x: 833, startPoint y: 176, endPoint x: 766, endPoint y: 179, distance: 67.1
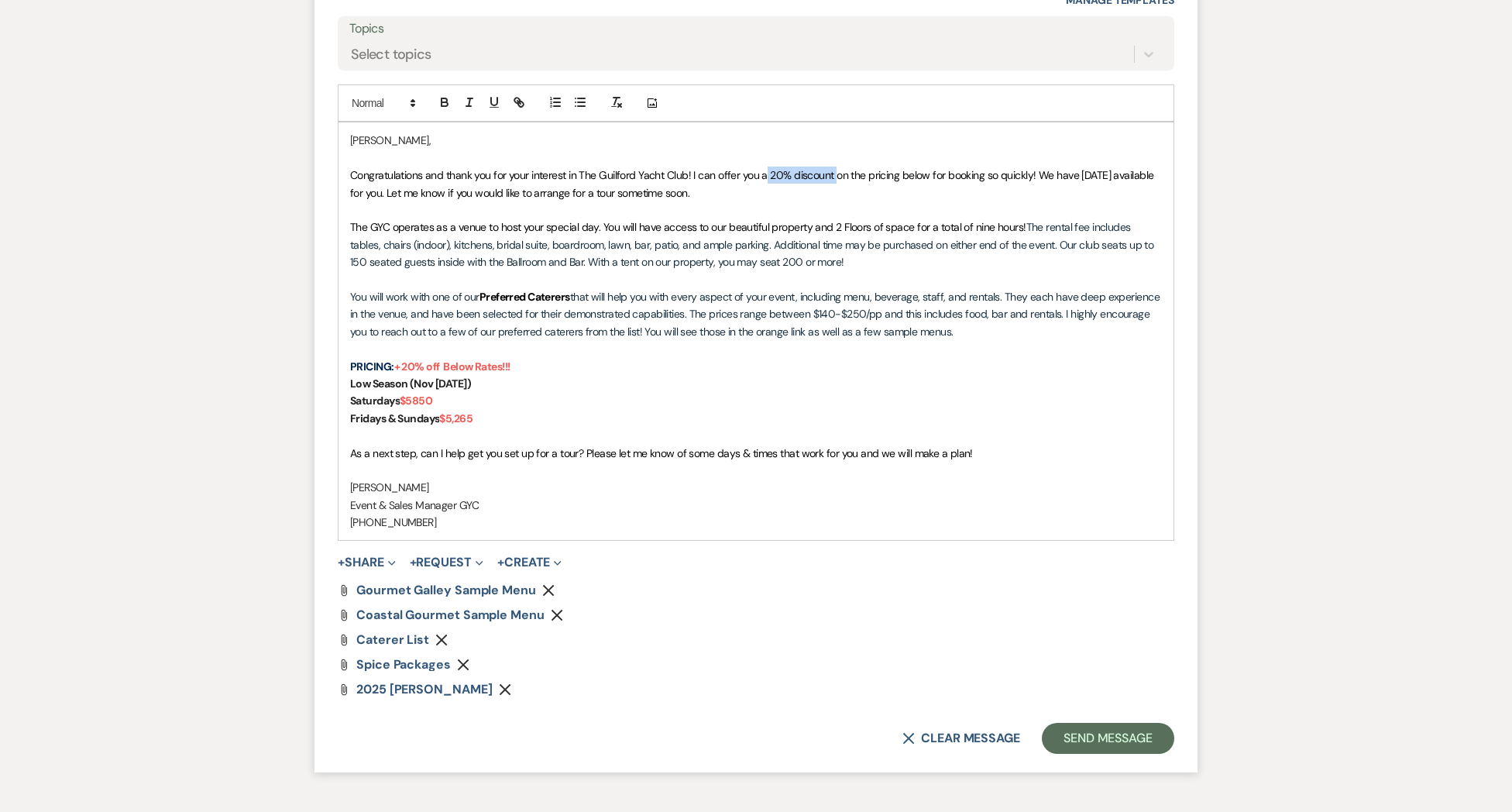
click at [763, 179] on span "Congratulations and thank you for your interest in The Guilford Yacht Club! I c…" at bounding box center [753, 183] width 806 height 31
drag, startPoint x: 443, startPoint y: 105, endPoint x: 448, endPoint y: 112, distance: 8.6
click at [443, 105] on icon "button" at bounding box center [444, 102] width 14 height 14
click at [922, 407] on p "Saturdays $5850" at bounding box center [756, 401] width 812 height 17
click at [1071, 734] on button "Send Message" at bounding box center [1108, 738] width 133 height 31
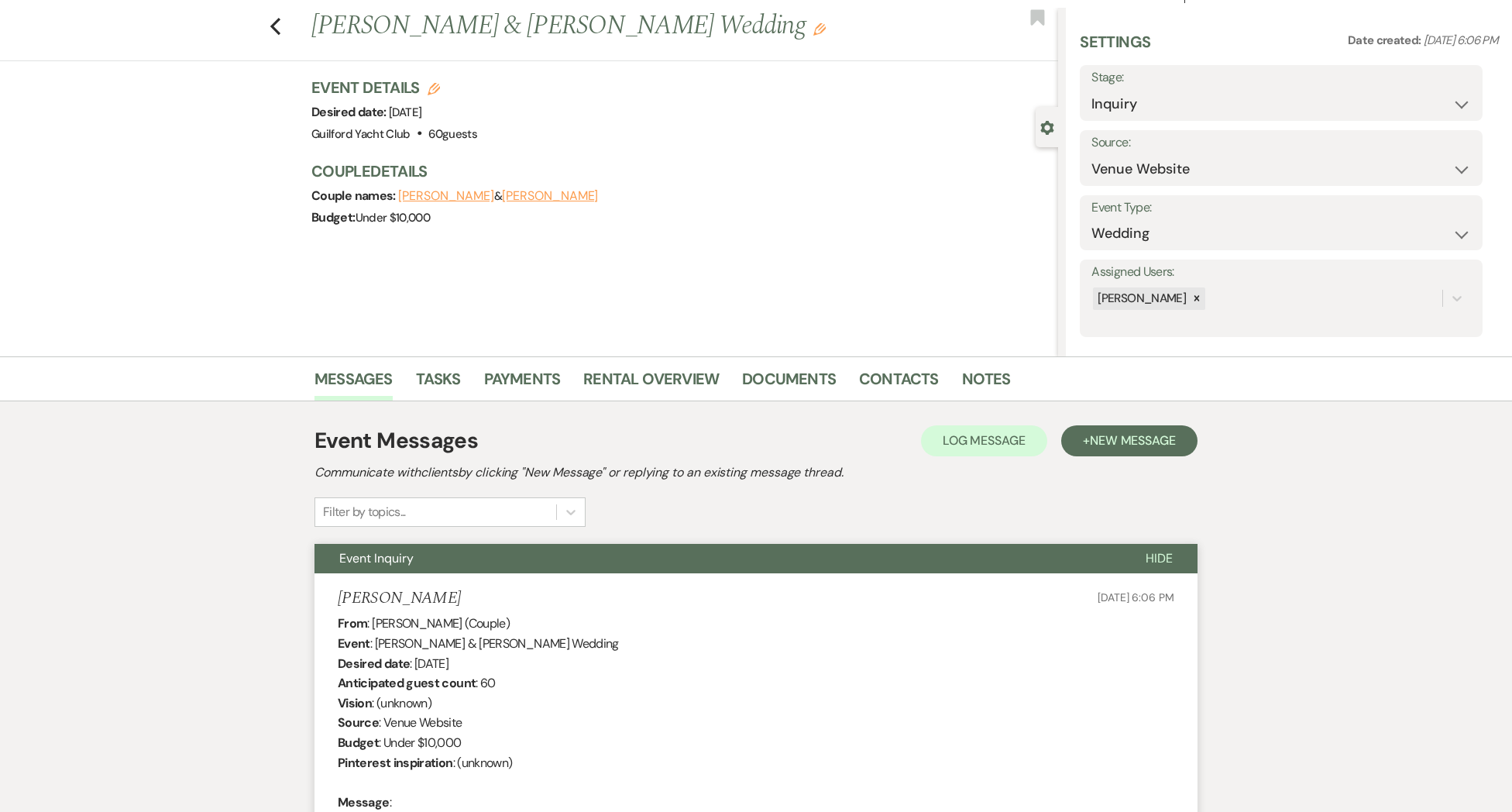
scroll to position [0, 0]
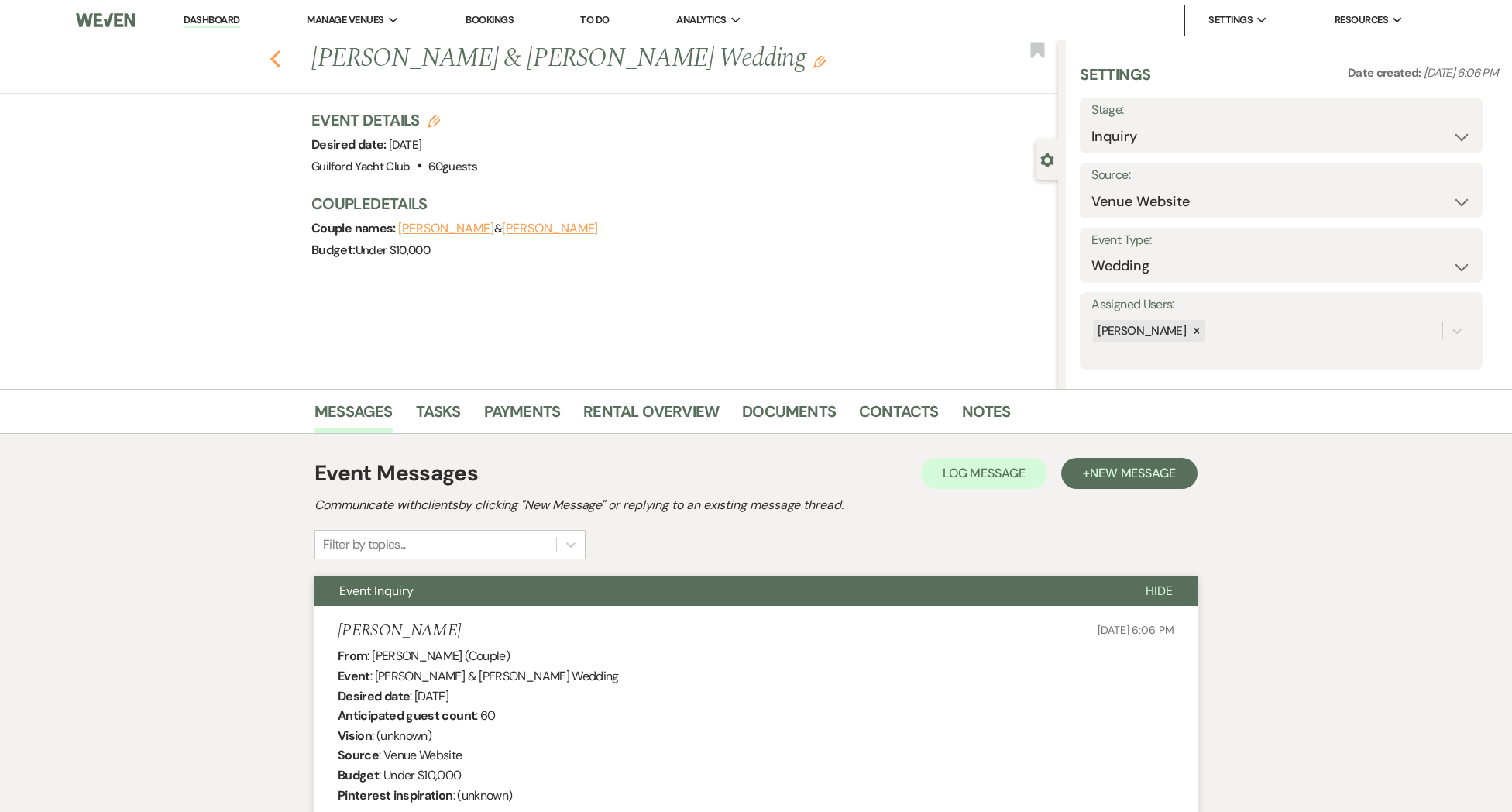
click at [274, 63] on icon "Previous" at bounding box center [275, 59] width 11 height 19
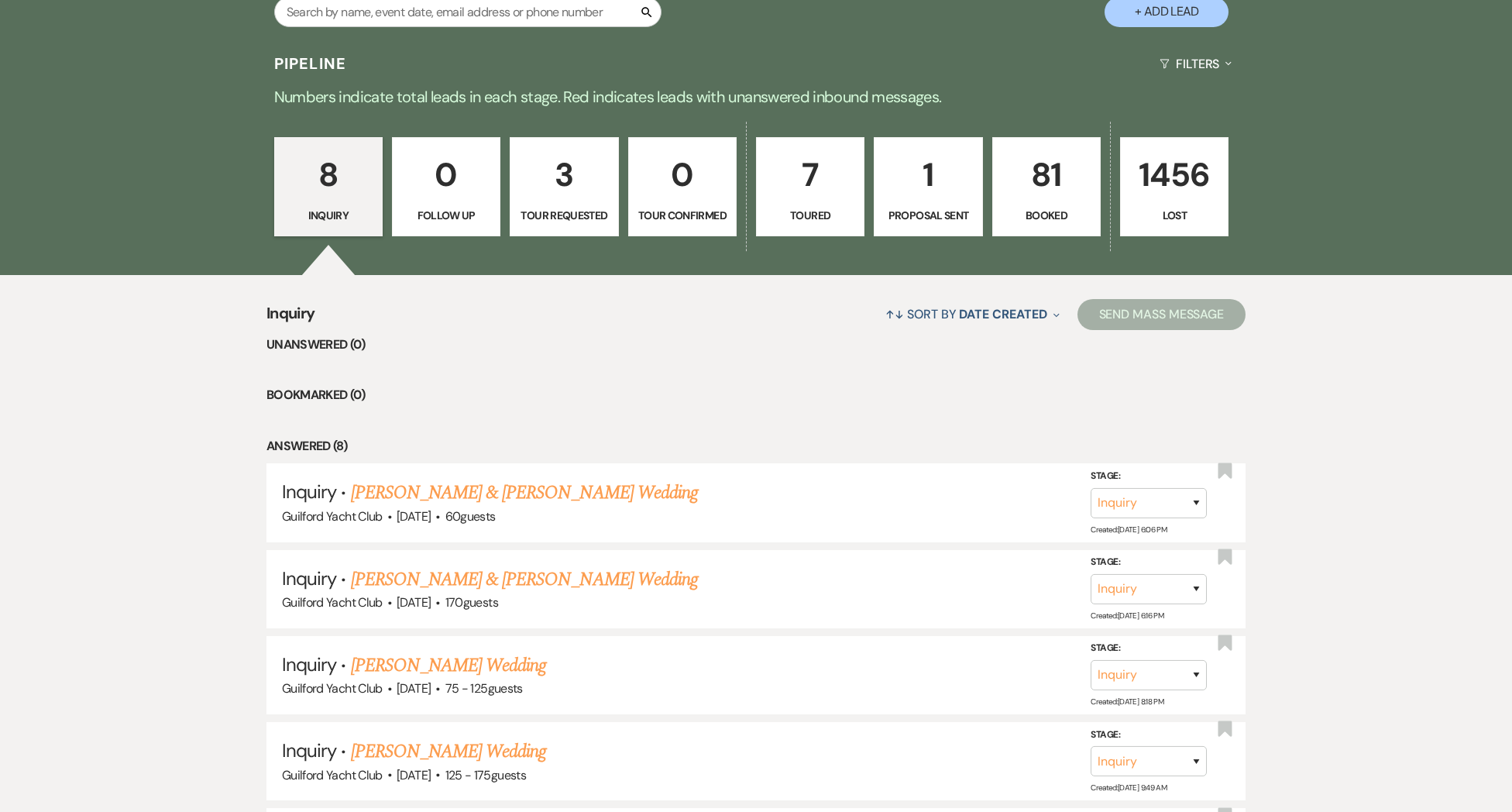
click at [911, 186] on p "1" at bounding box center [927, 175] width 88 height 52
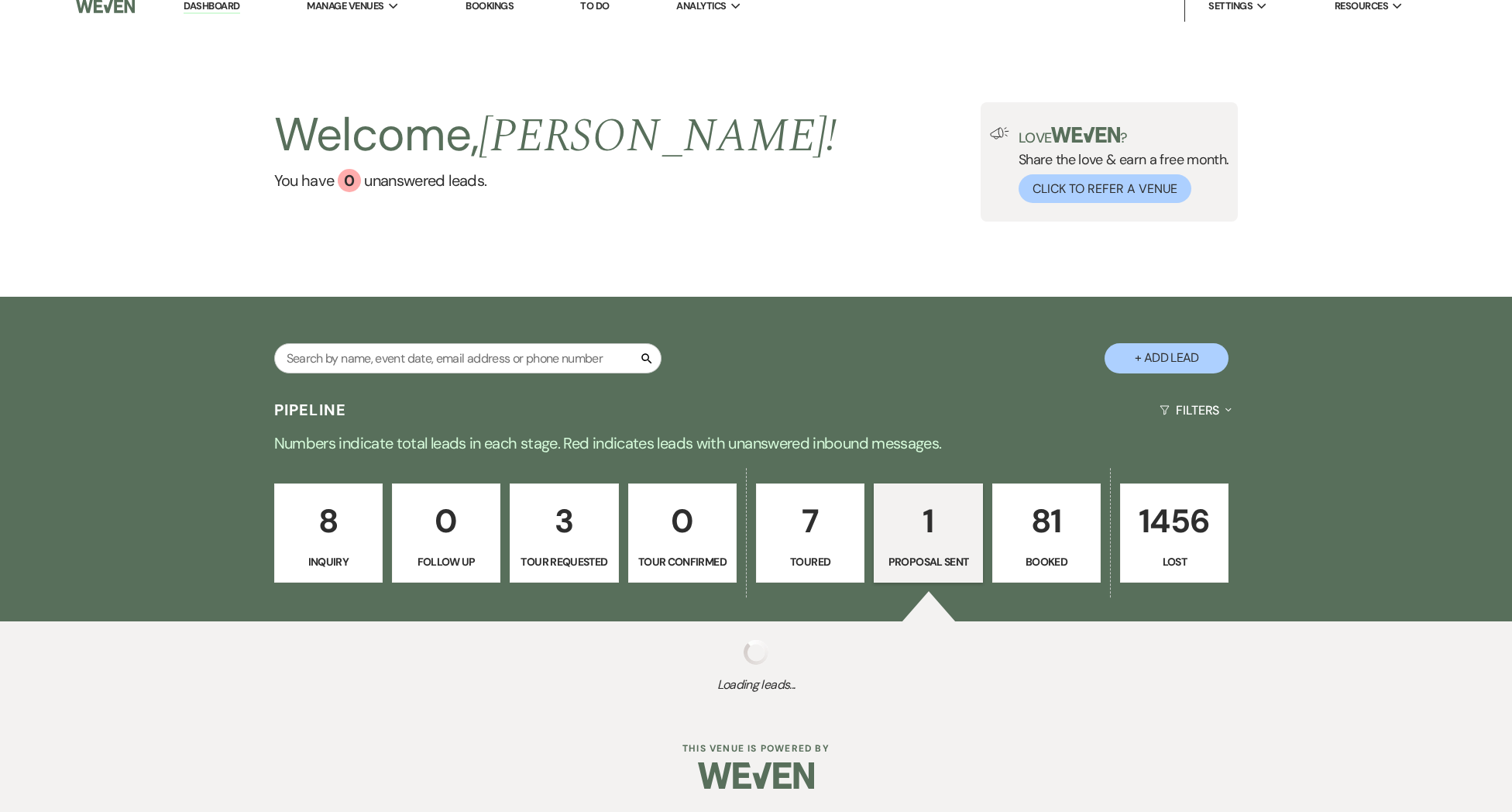
scroll to position [217, 0]
select select "6"
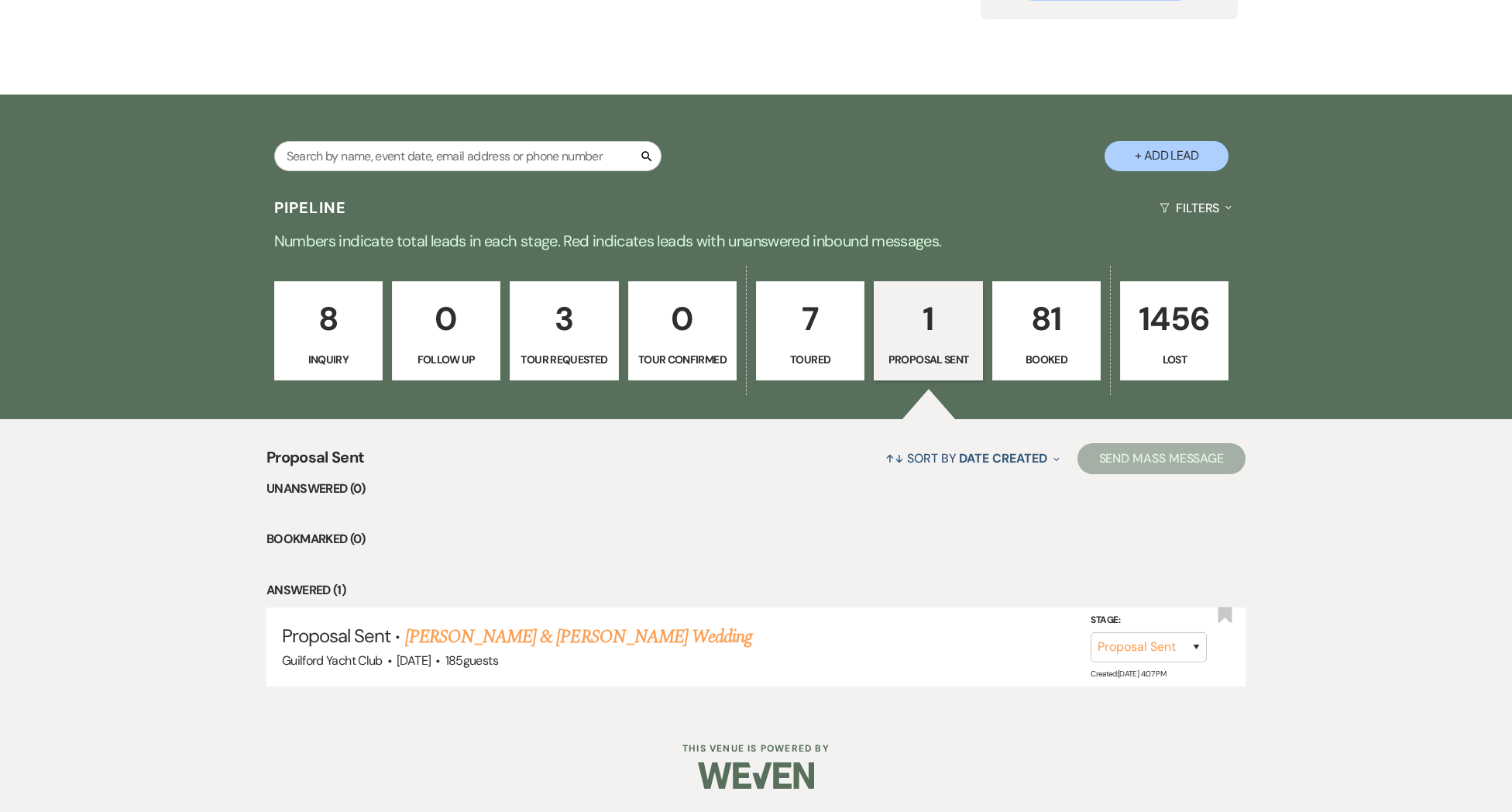
click at [642, 640] on link "[PERSON_NAME] & [PERSON_NAME] Wedding" at bounding box center [579, 636] width 347 height 28
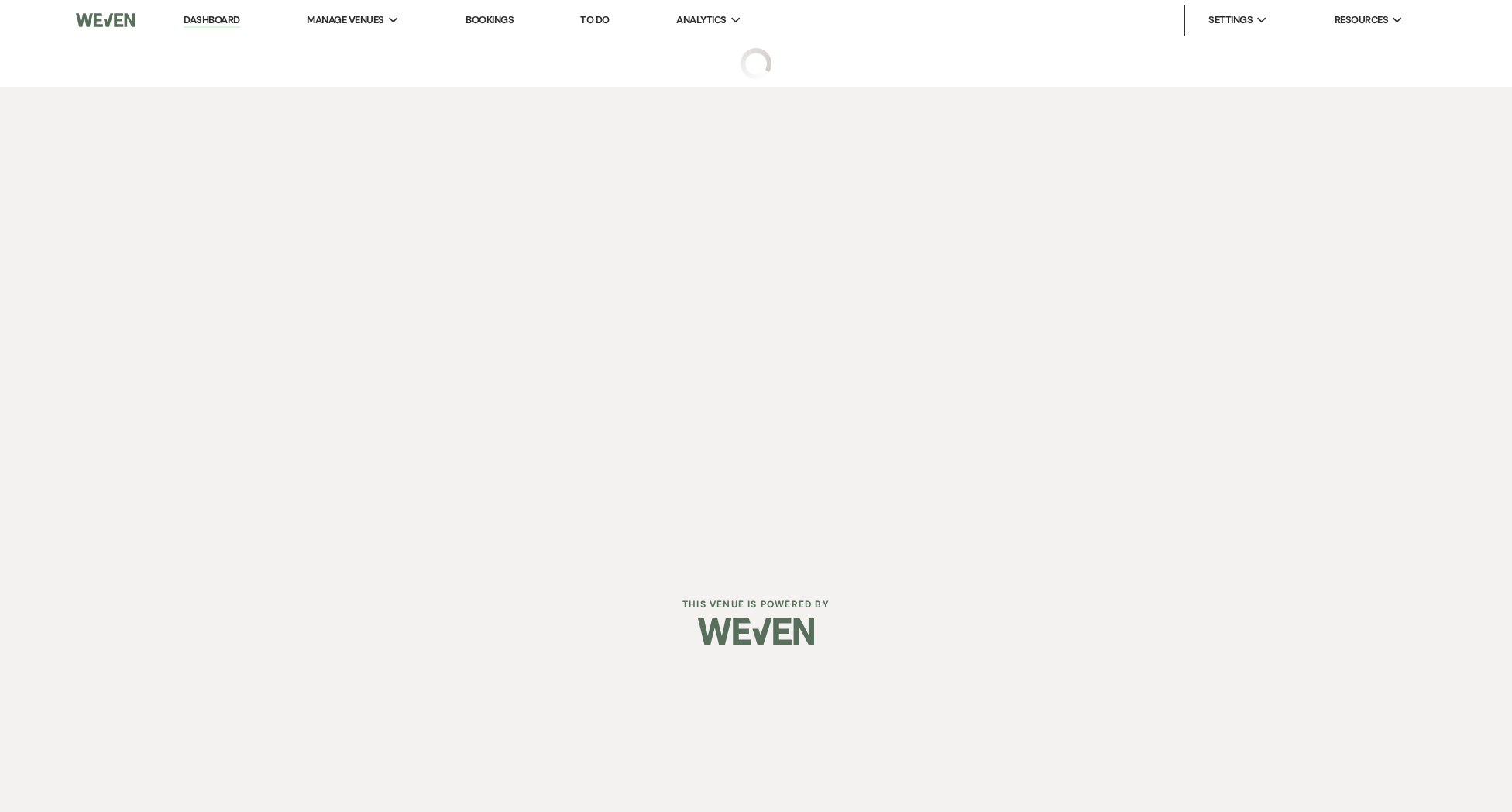
select select "6"
select select "5"
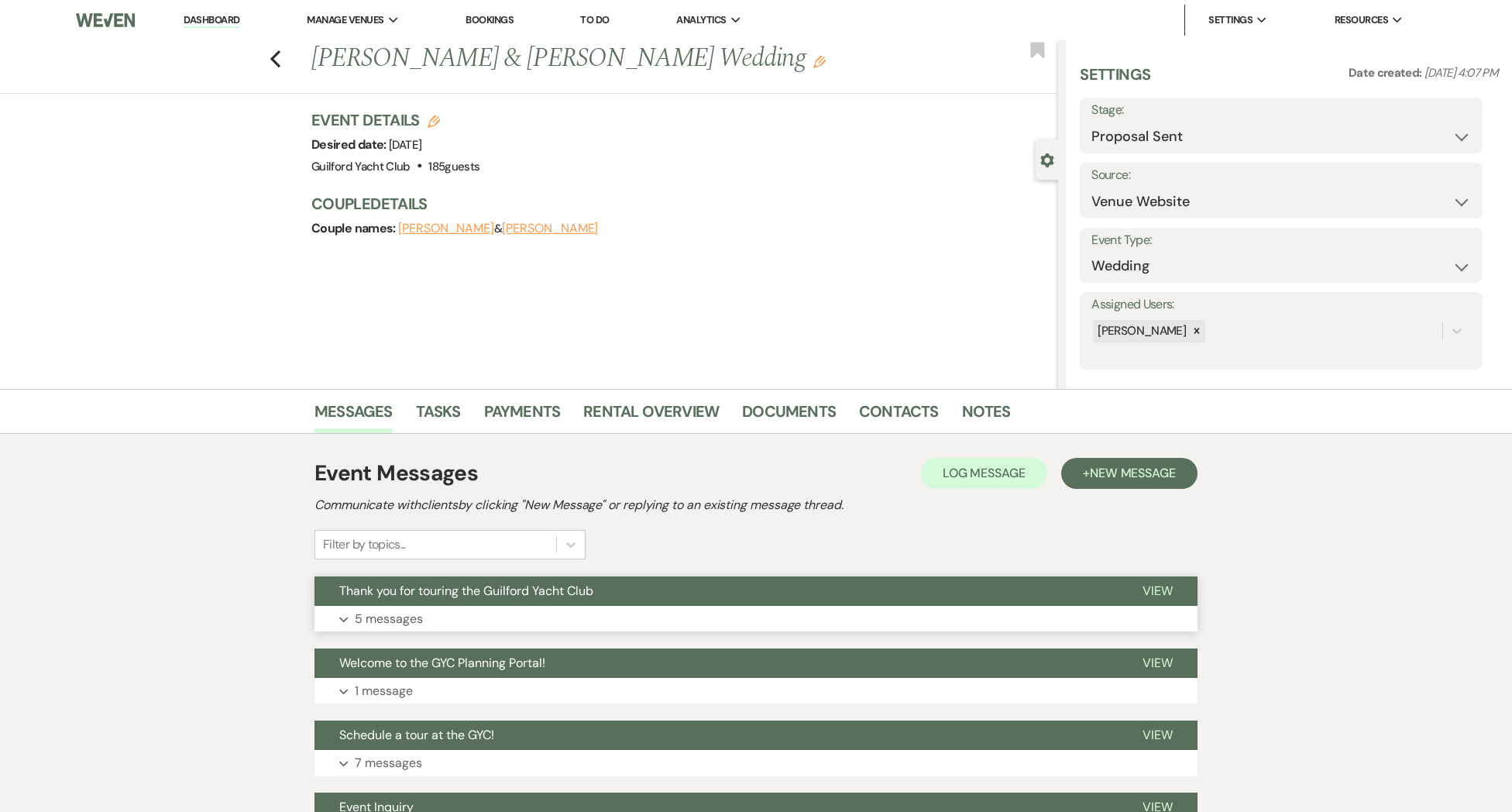
click at [1148, 585] on span "View" at bounding box center [1157, 591] width 30 height 16
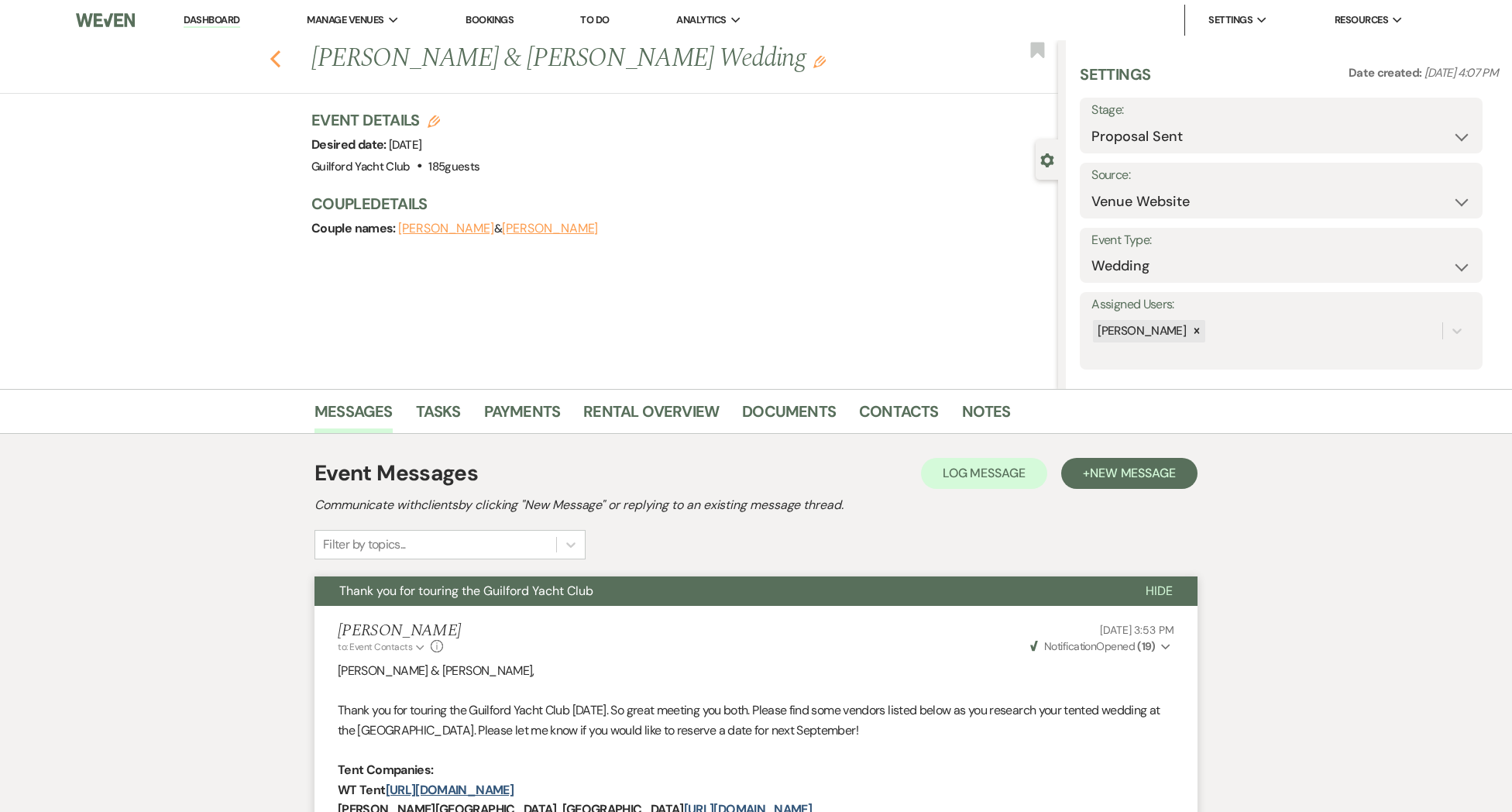
click at [275, 65] on icon "Previous" at bounding box center [275, 59] width 11 height 19
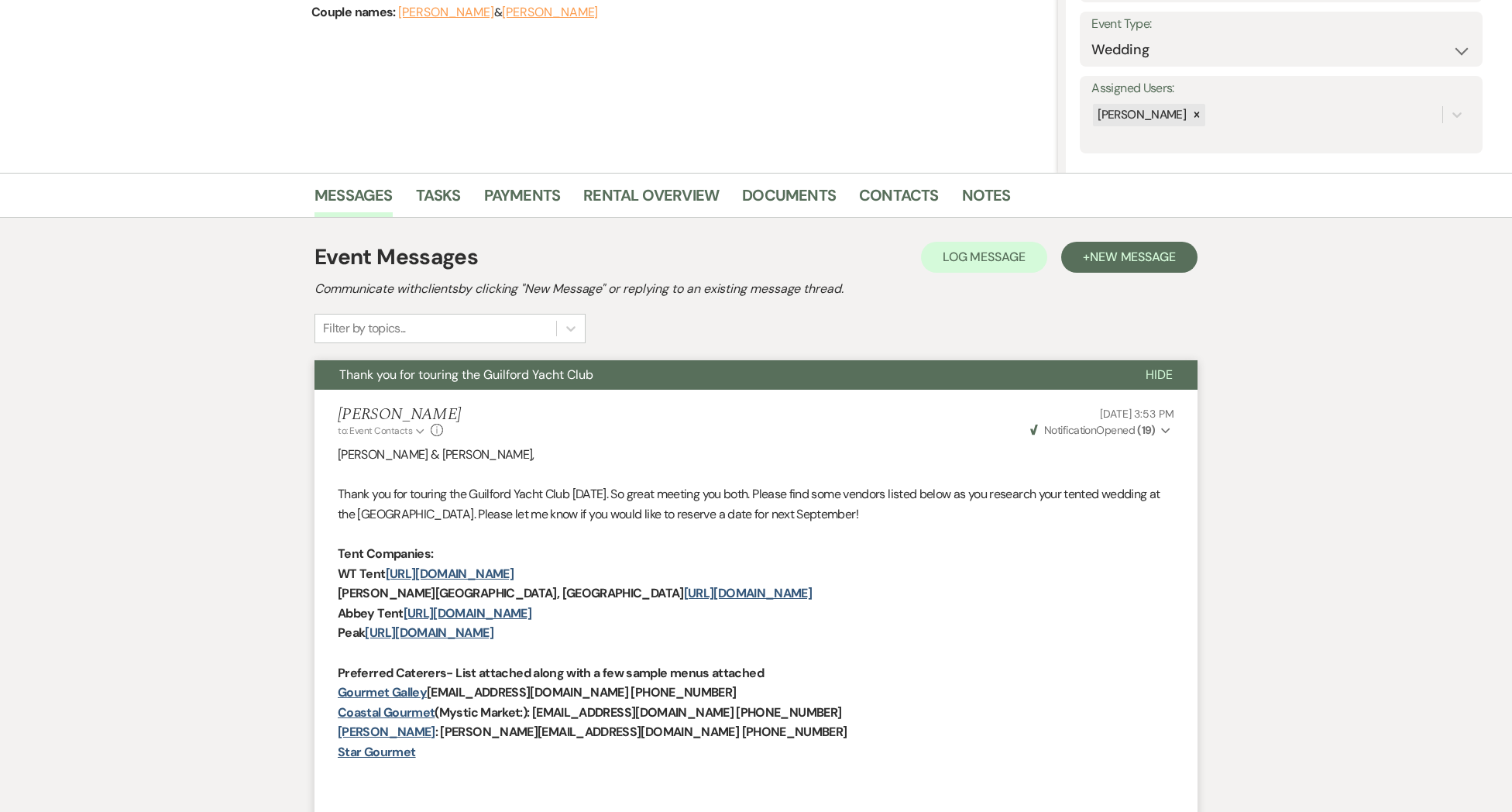
select select "6"
